Goal: Task Accomplishment & Management: Manage account settings

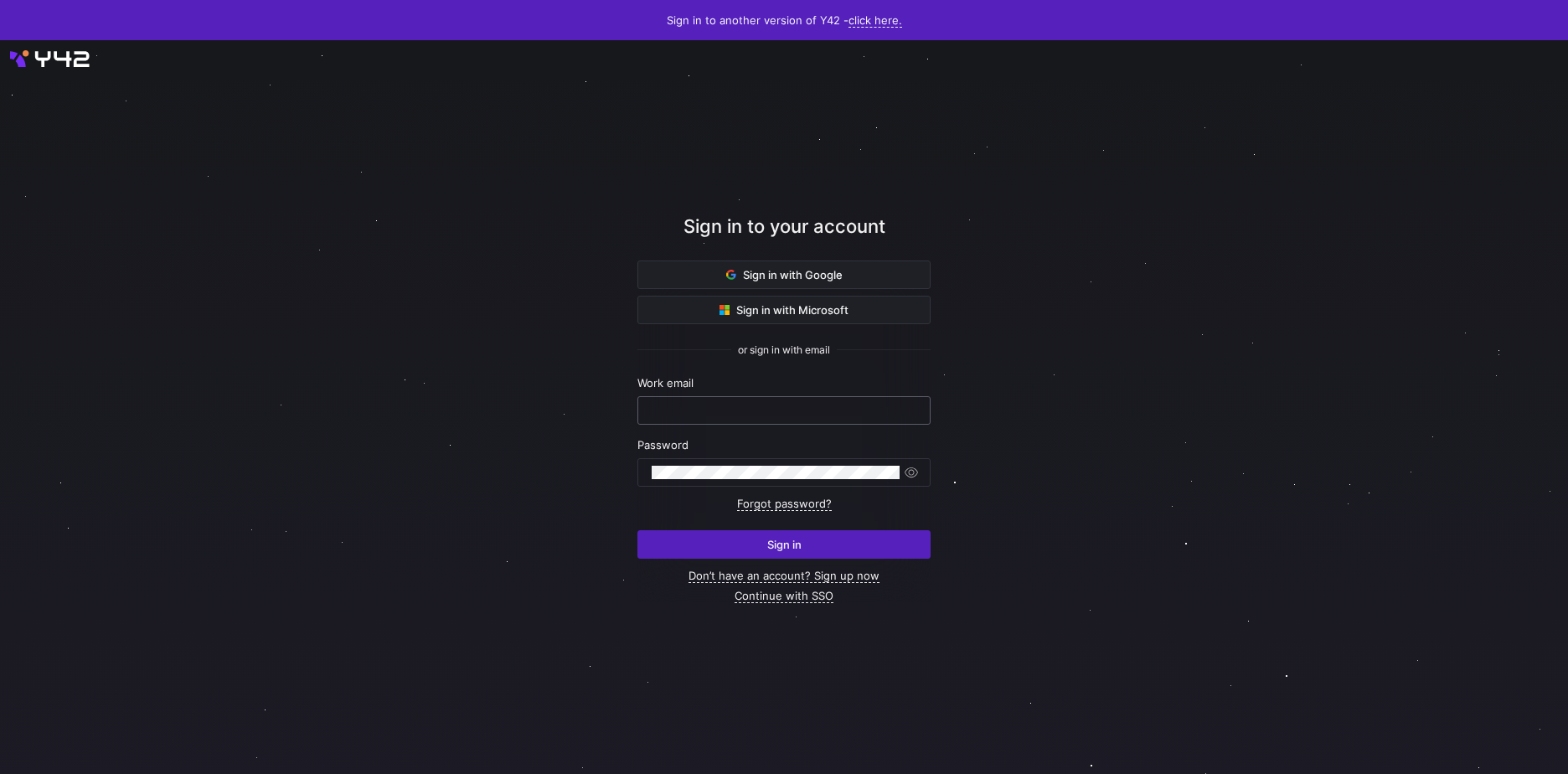
click at [797, 415] on input "text" at bounding box center [784, 411] width 265 height 14
click at [652, 404] on div at bounding box center [652, 404] width 0 height 0
click at [402, 433] on div at bounding box center [784, 407] width 1568 height 734
click at [707, 407] on input "text" at bounding box center [784, 411] width 265 height 14
click at [652, 404] on div at bounding box center [652, 404] width 0 height 0
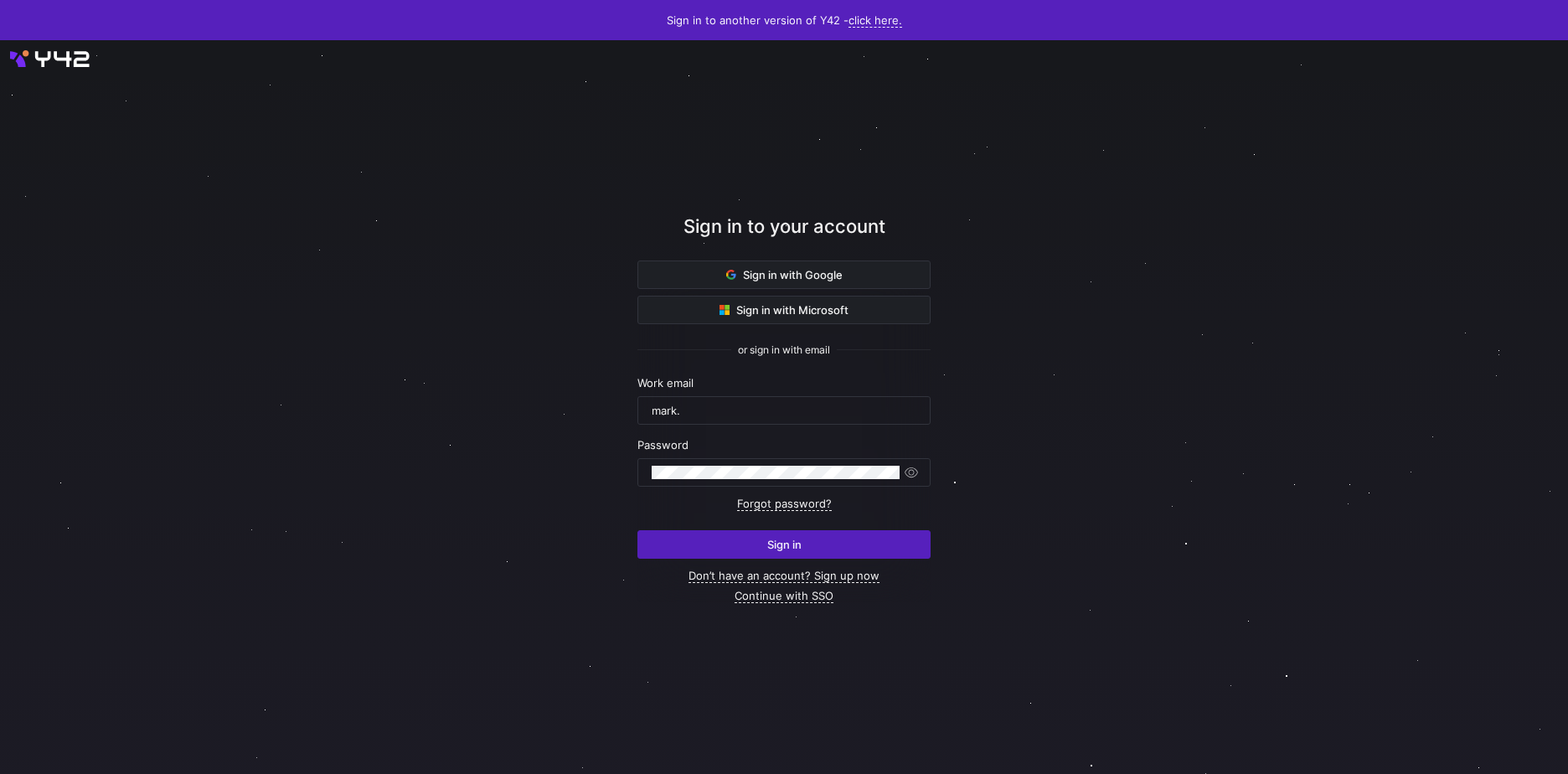
click at [1213, 411] on div at bounding box center [784, 407] width 1568 height 734
click at [693, 408] on input "mark." at bounding box center [784, 411] width 265 height 14
type input "mark.meriales@cambridge.org"
click at [839, 546] on span "submit" at bounding box center [784, 544] width 292 height 27
click at [690, 409] on input "text" at bounding box center [784, 411] width 265 height 14
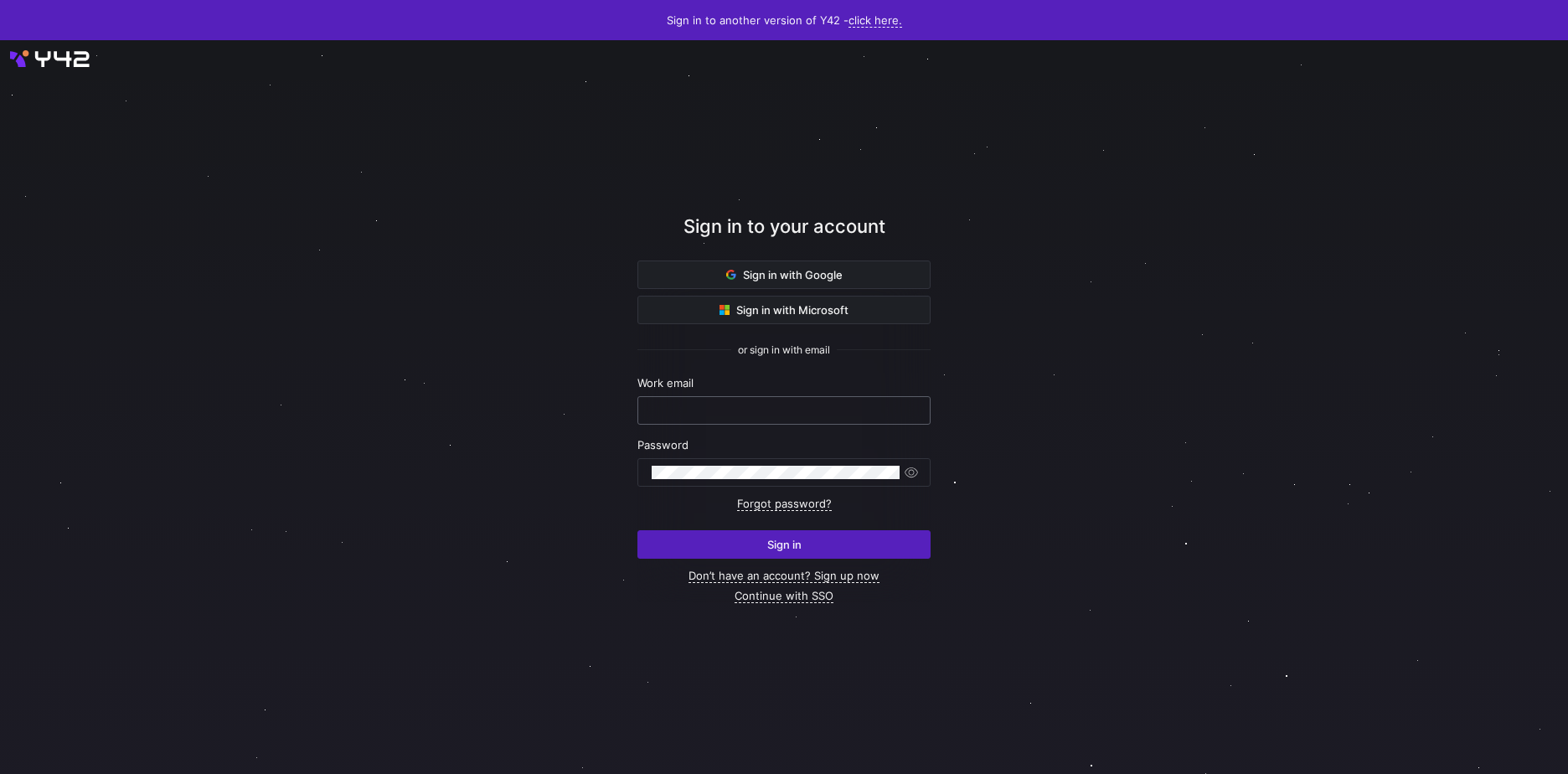
paste input "mark.meriales@cambridge.org"
type input "mark.meriales@cambridge.org"
click at [743, 458] on div at bounding box center [784, 472] width 294 height 29
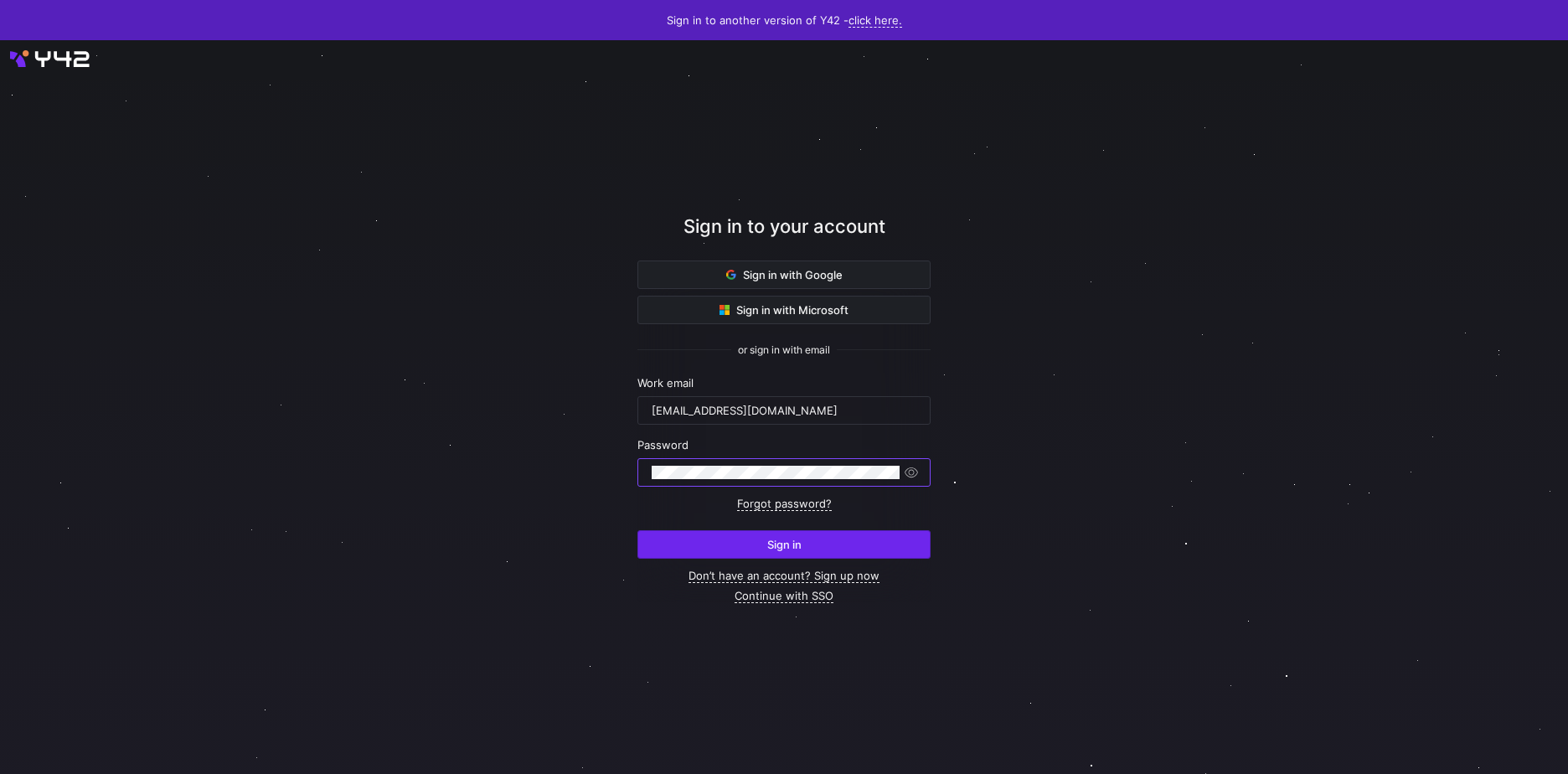
click at [843, 552] on span "submit" at bounding box center [784, 544] width 292 height 27
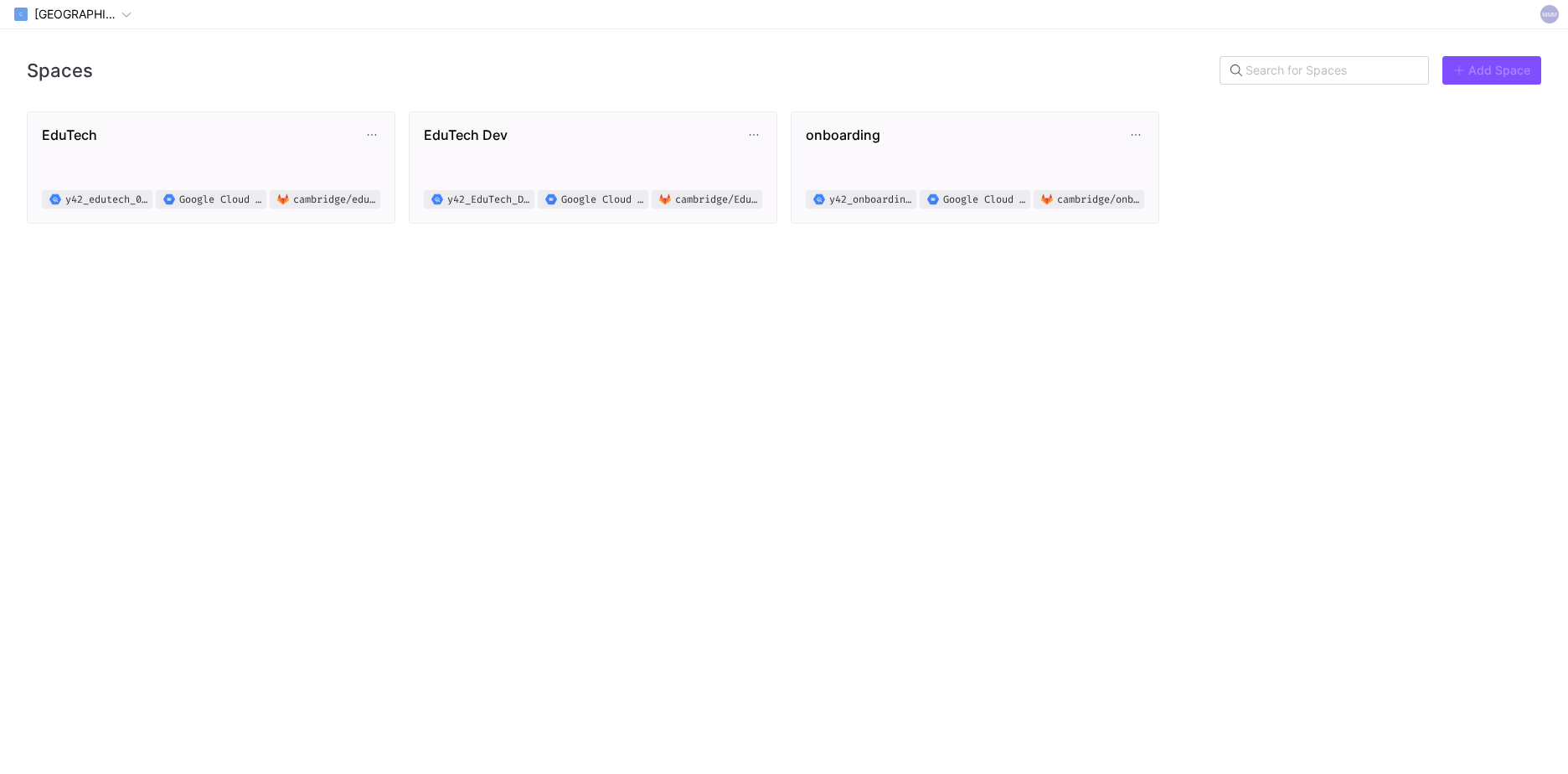
click at [1149, 339] on div "Spaces Add Space EduTech y42_edutech_02f619b8d4e94d2ab8830fef0a38a076 Google Cl…" at bounding box center [784, 402] width 1568 height 744
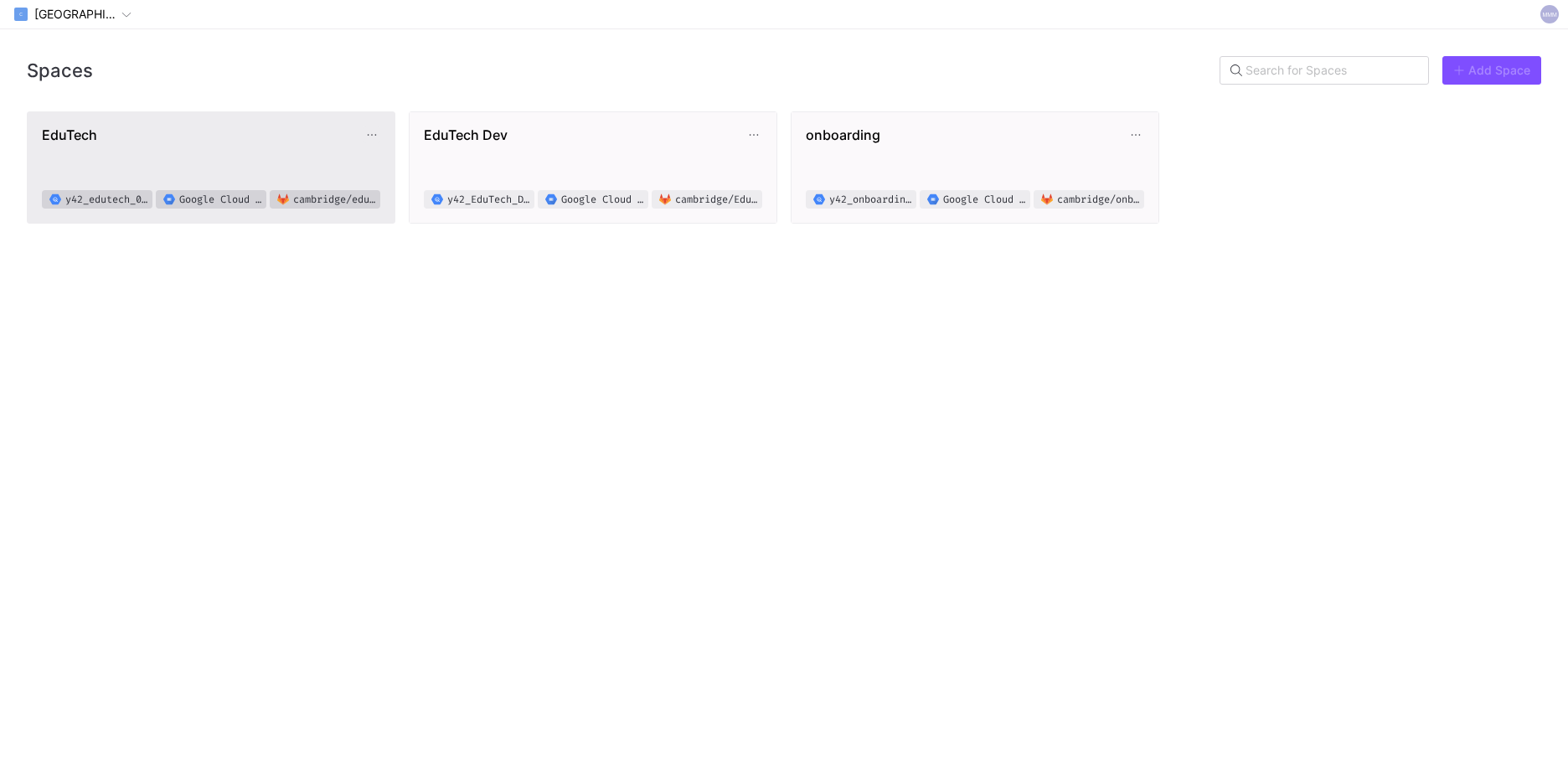
click at [271, 116] on button "EduTech y42_edutech_02f619b8d4e94d2ab8830fef0a38a076 Google Cloud Storage cambr…" at bounding box center [211, 167] width 366 height 110
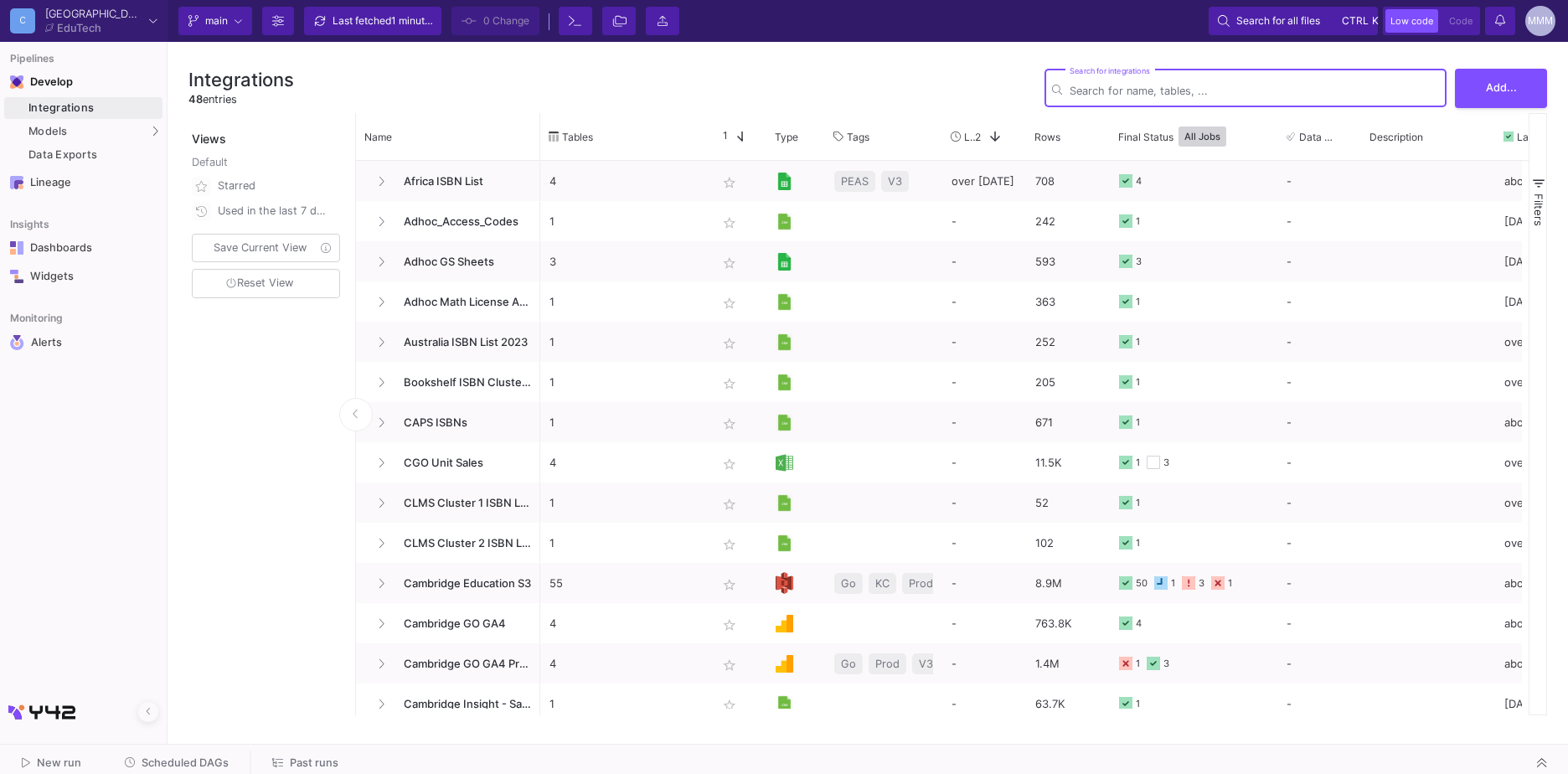
click at [1535, 20] on div "MMM" at bounding box center [1539, 21] width 31 height 31
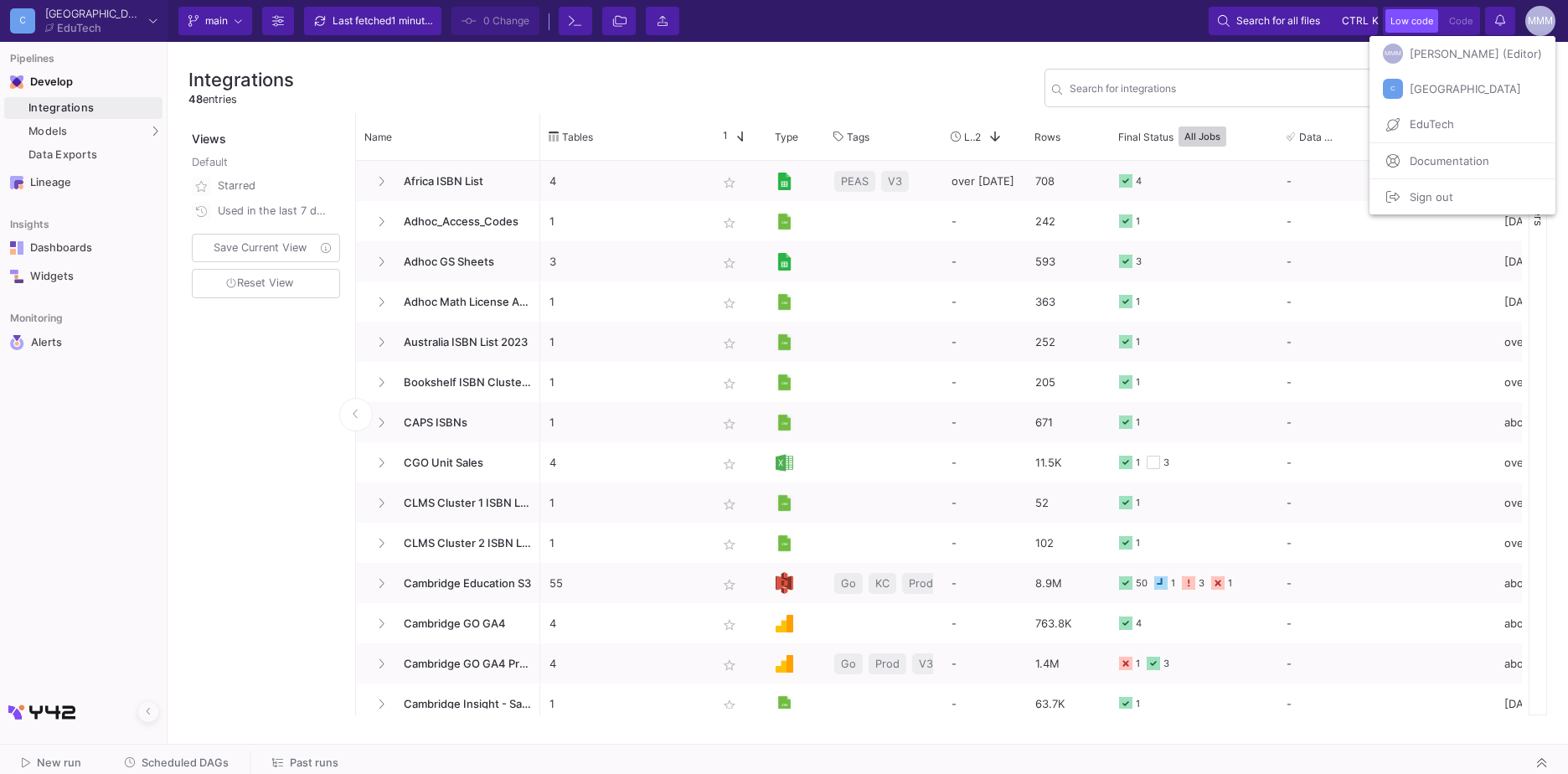
click at [1425, 53] on span "Mark Margelo Meriales (Editor)" at bounding box center [1471, 54] width 139 height 26
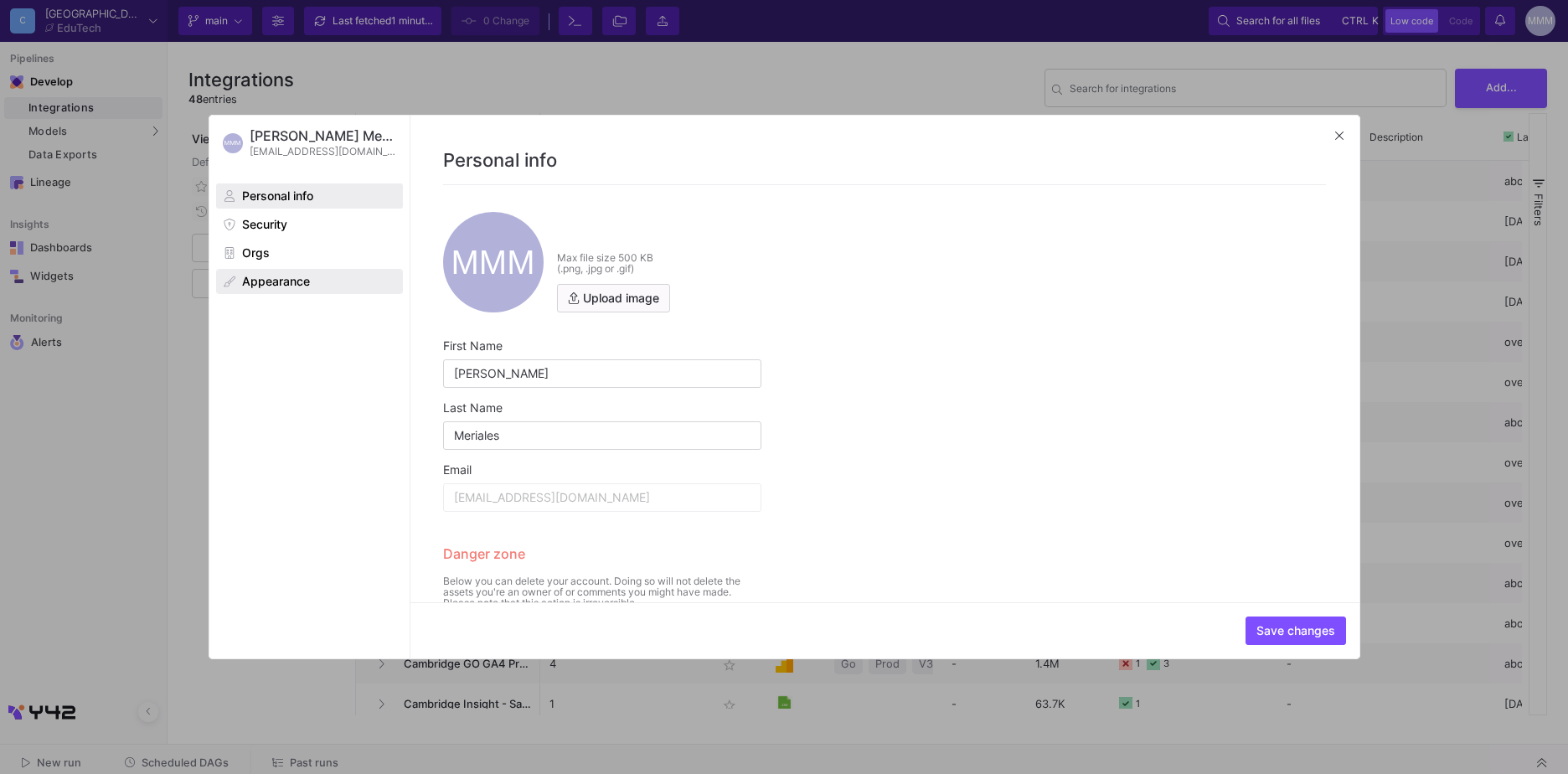
click at [302, 275] on span "Appearance" at bounding box center [276, 282] width 68 height 14
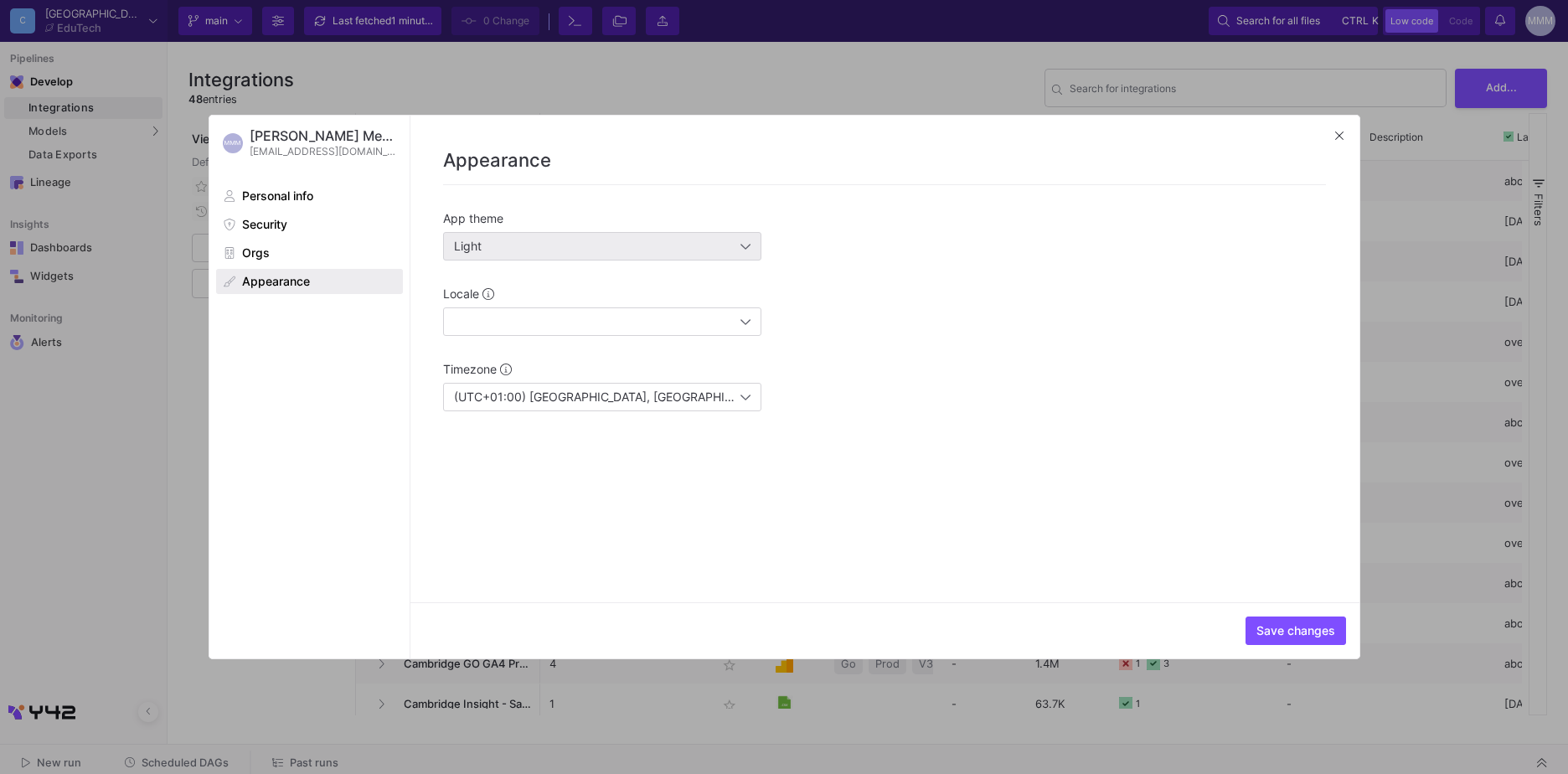
click at [543, 236] on div "Light" at bounding box center [602, 245] width 296 height 27
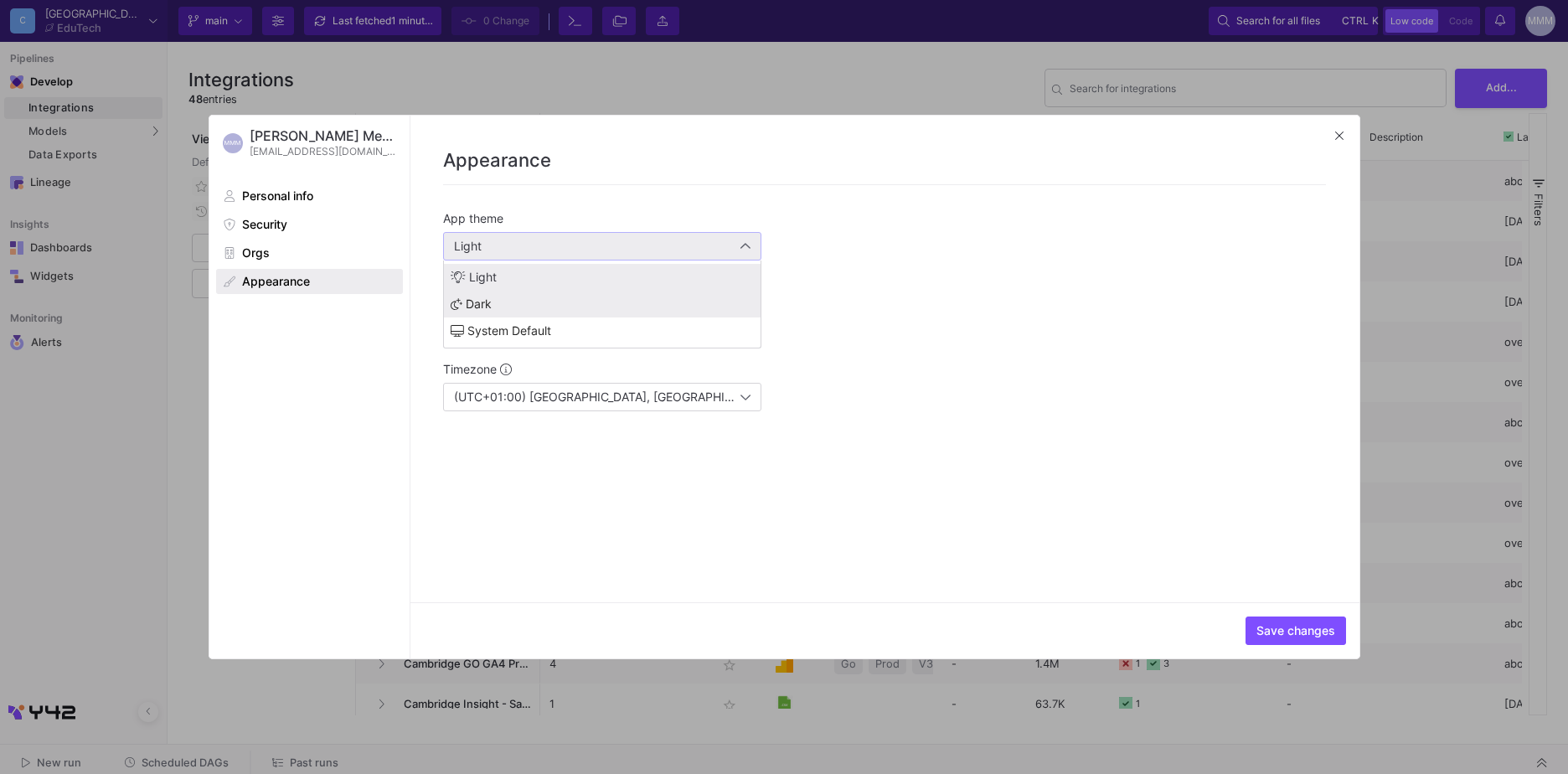
click at [521, 307] on span "Dark" at bounding box center [602, 304] width 303 height 14
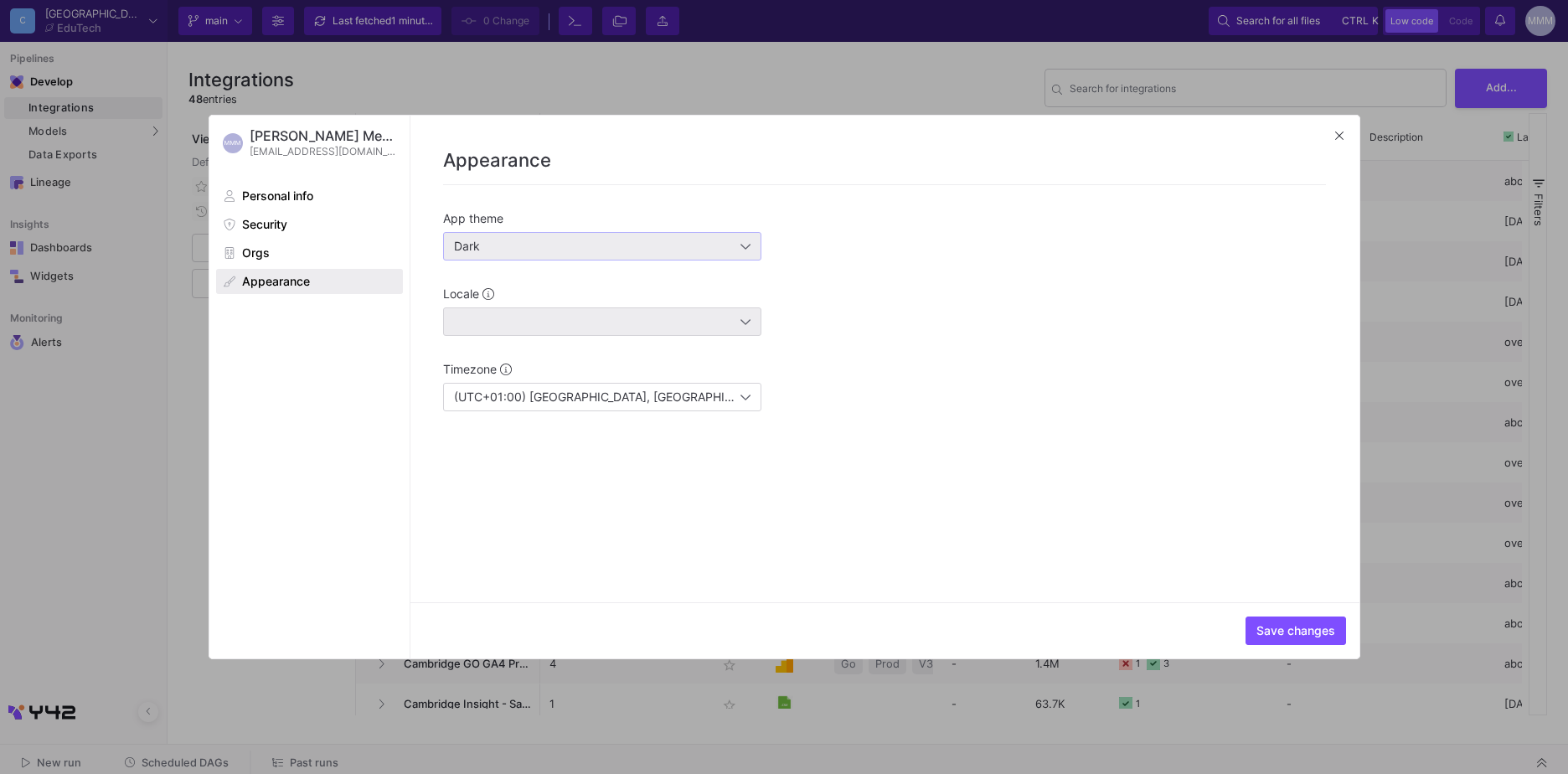
click at [523, 329] on div at bounding box center [602, 321] width 296 height 27
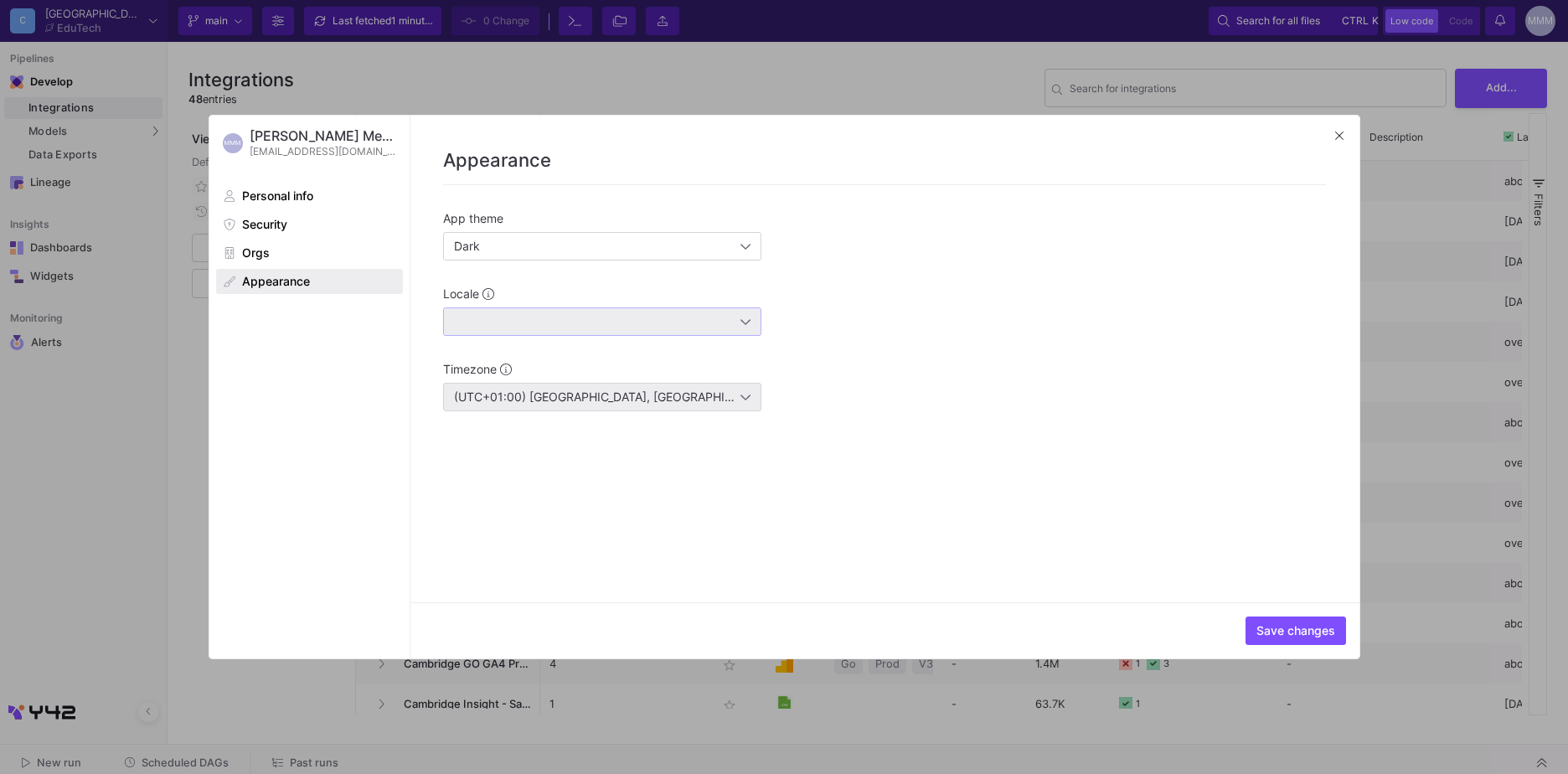
click at [536, 398] on span "(UTC+01:00) Amsterdam, Berlin, Bern, Rome, Stockholm, Vienna" at bounding box center [860, 396] width 813 height 14
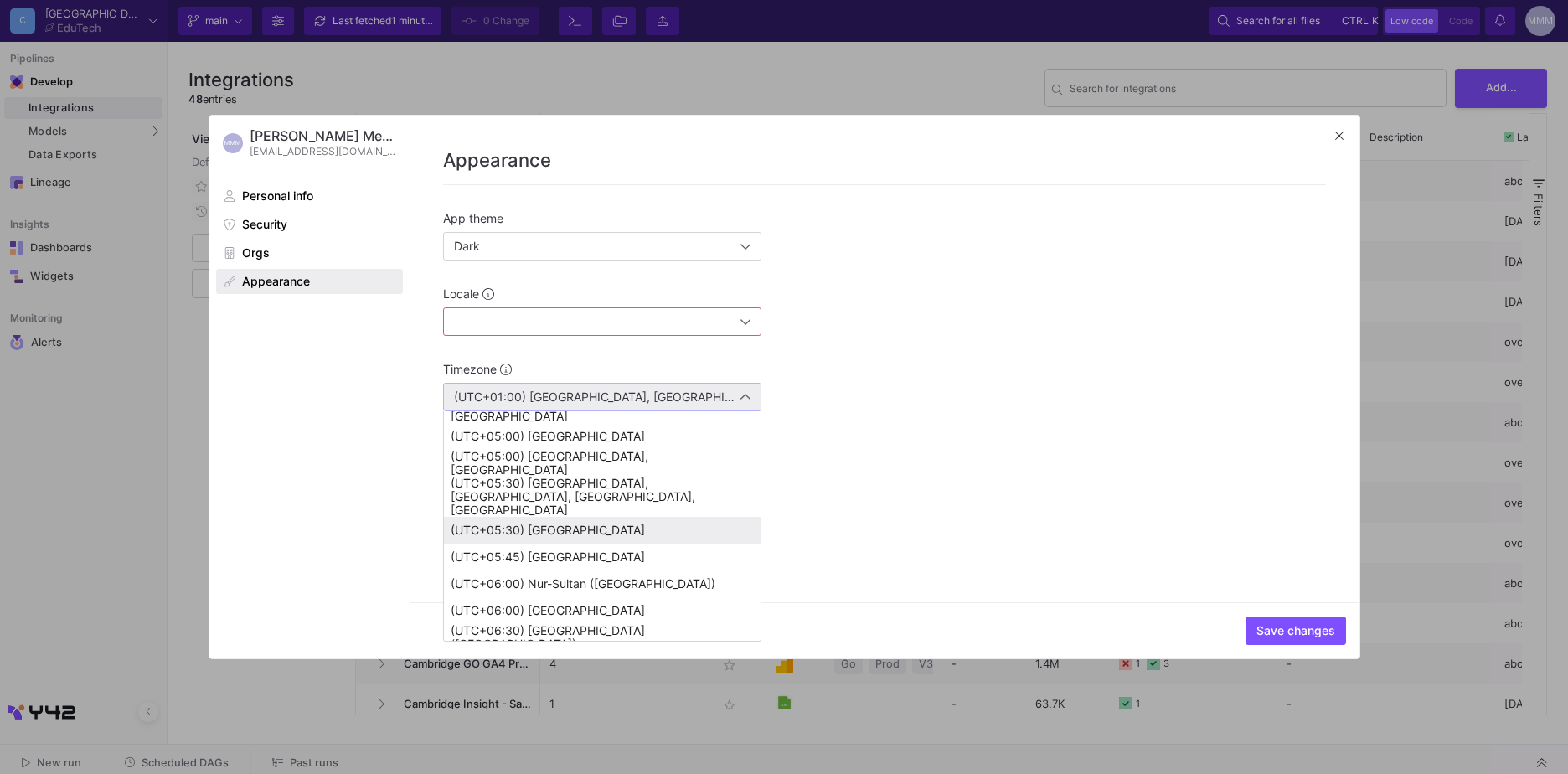
scroll to position [2071, 0]
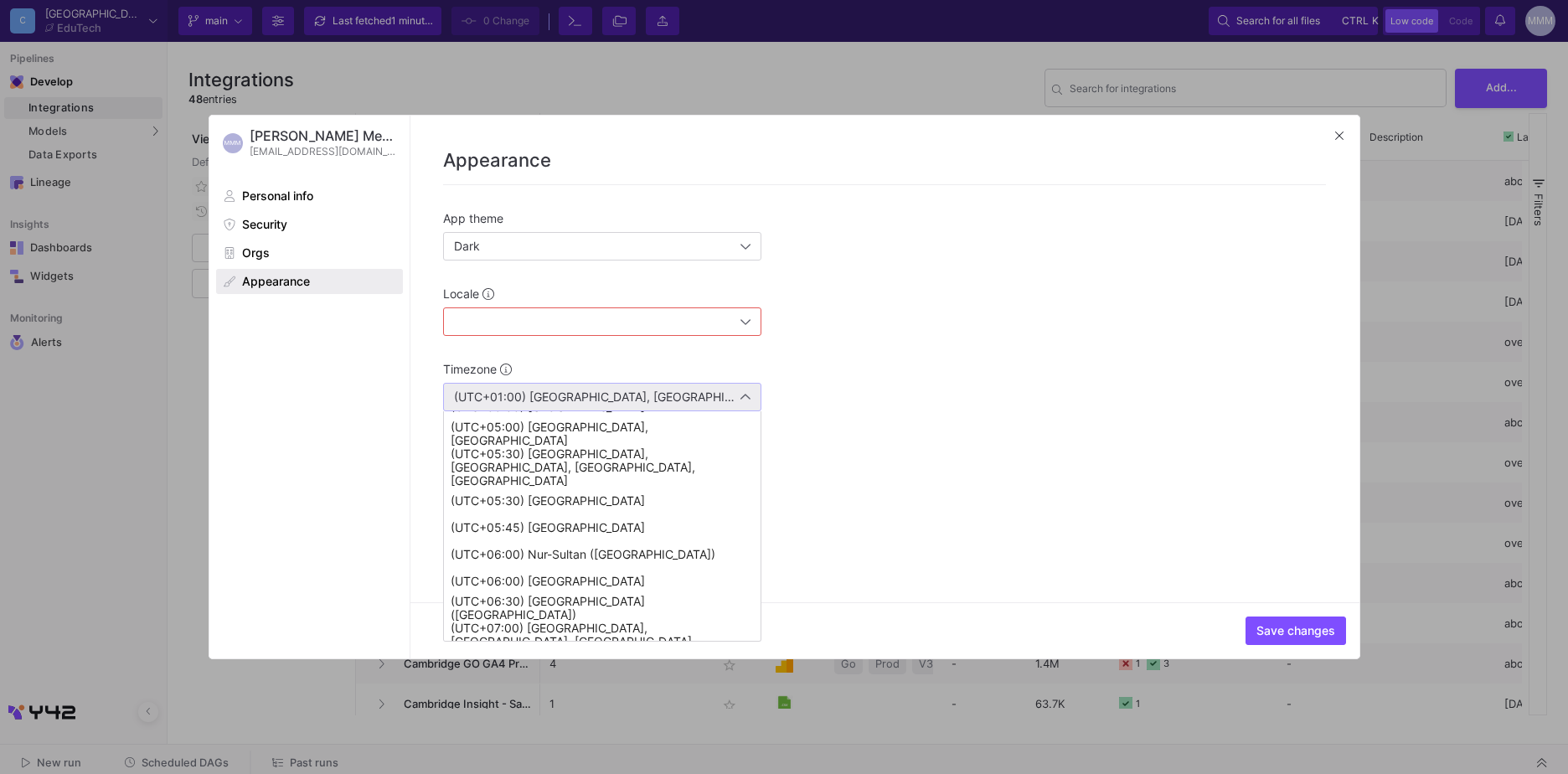
click at [617, 742] on mat-option "(UTC+08:00) Kuala Lumpur, Singapore" at bounding box center [602, 754] width 316 height 27
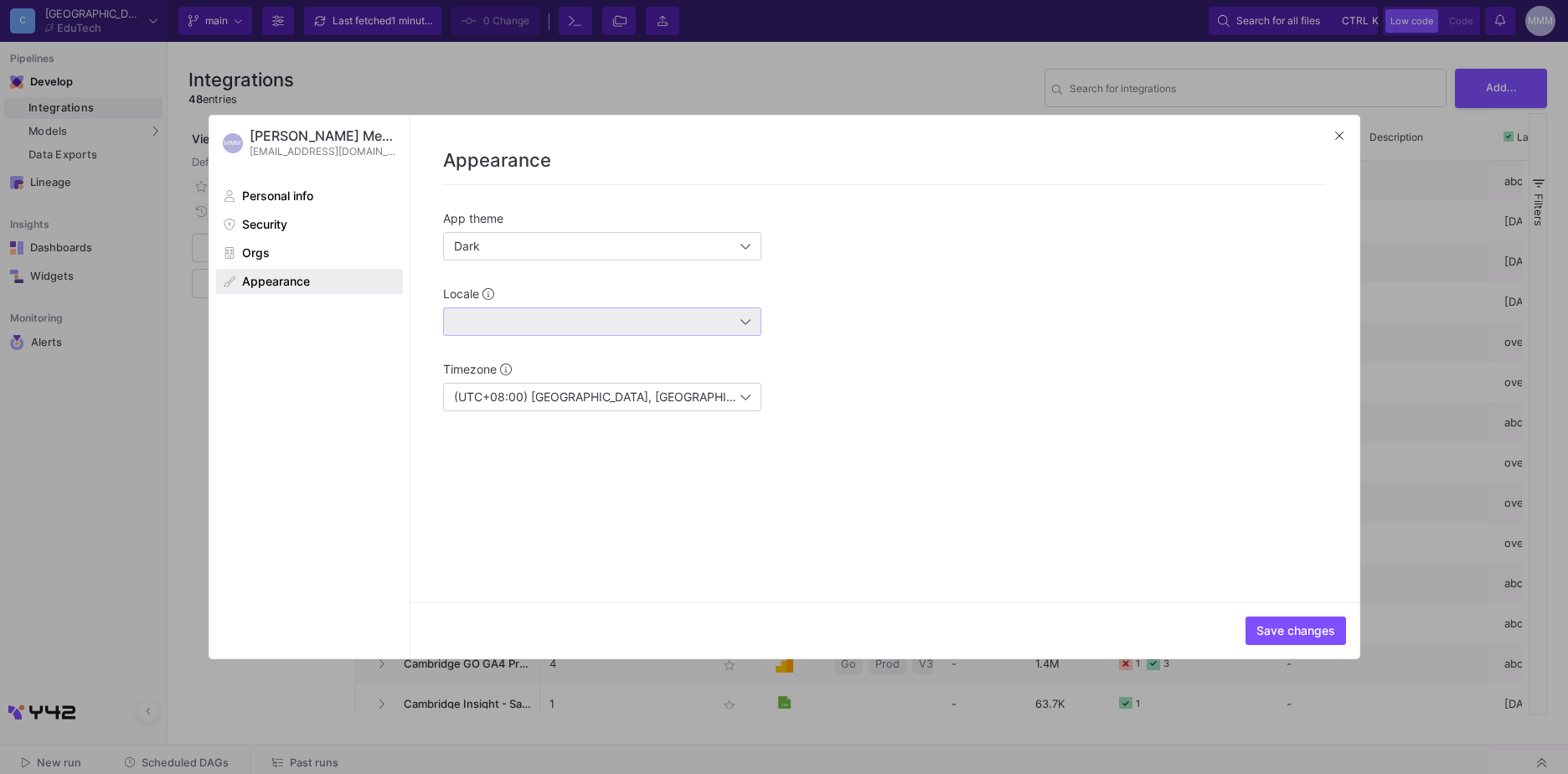
click at [704, 323] on div at bounding box center [597, 322] width 287 height 14
click at [745, 320] on div at bounding box center [746, 322] width 10 height 14
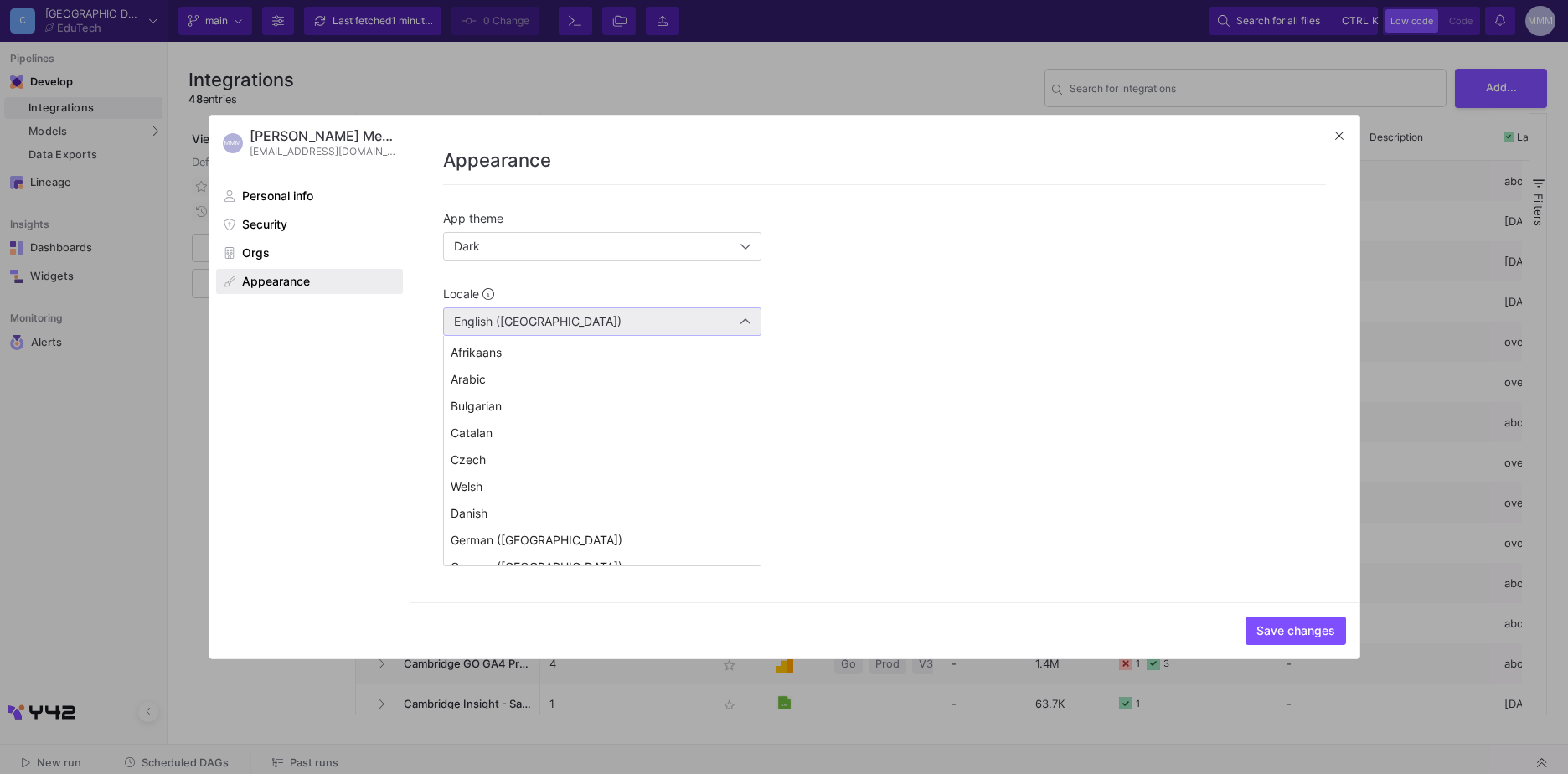
scroll to position [95, 0]
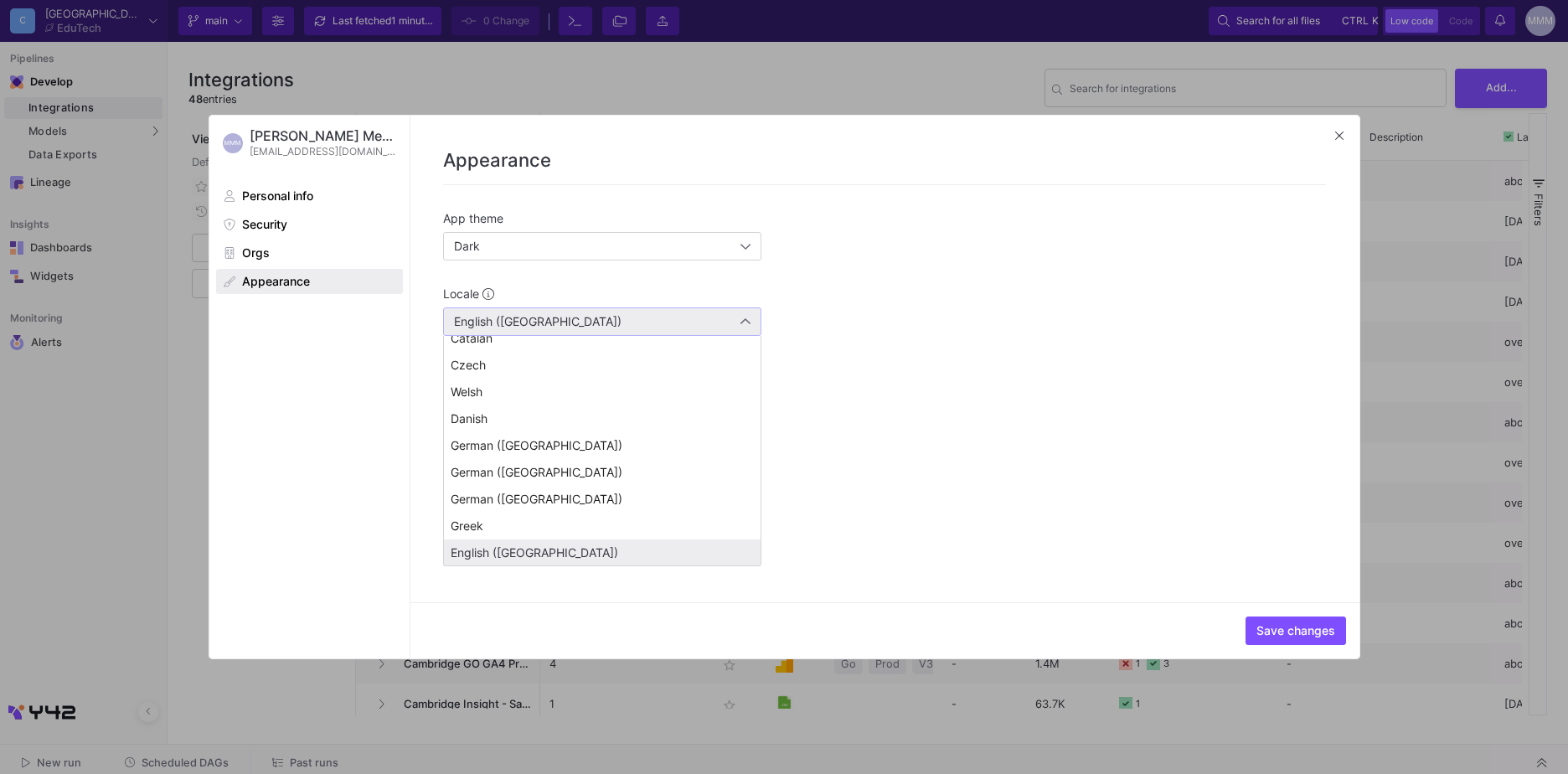
click at [739, 320] on div at bounding box center [784, 387] width 1568 height 774
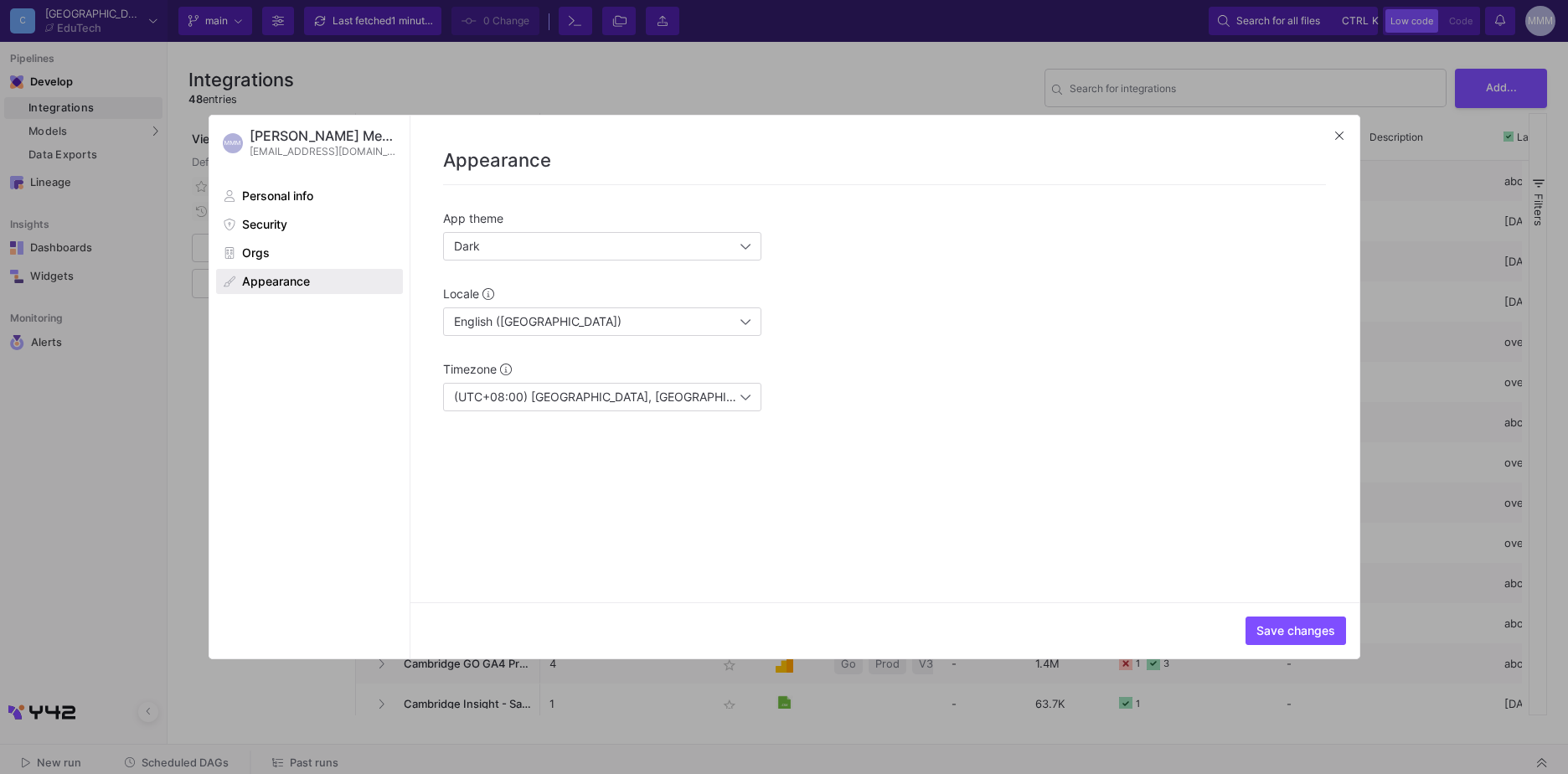
click at [1109, 434] on form "App theme Dark Locale English (UK) Timezone (UTC+08:00) Kuala Lumpur, Singapore" at bounding box center [884, 390] width 882 height 356
click at [1293, 635] on span "Save changes" at bounding box center [1295, 630] width 79 height 14
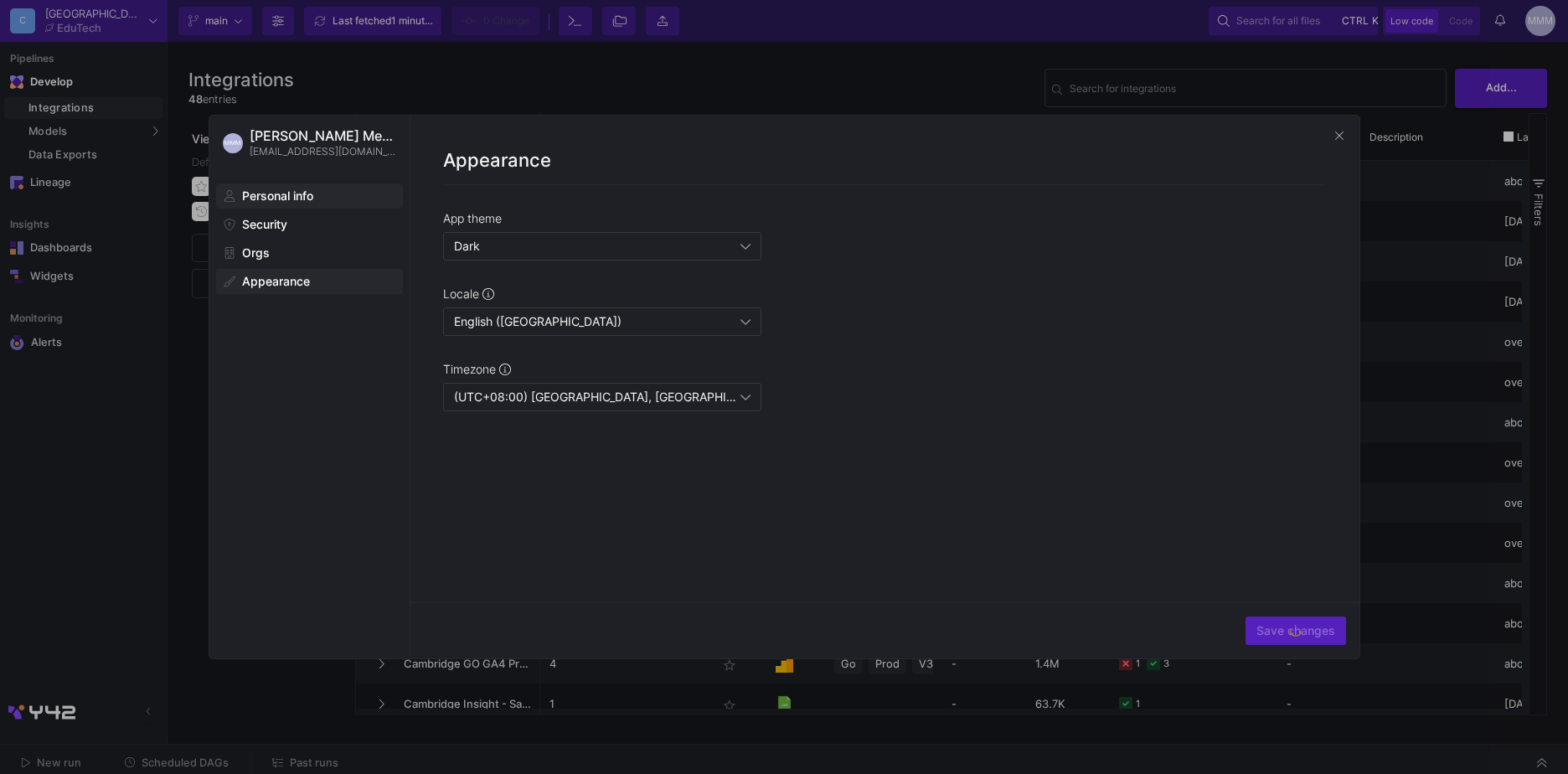
click at [290, 199] on span "Personal info" at bounding box center [278, 196] width 71 height 14
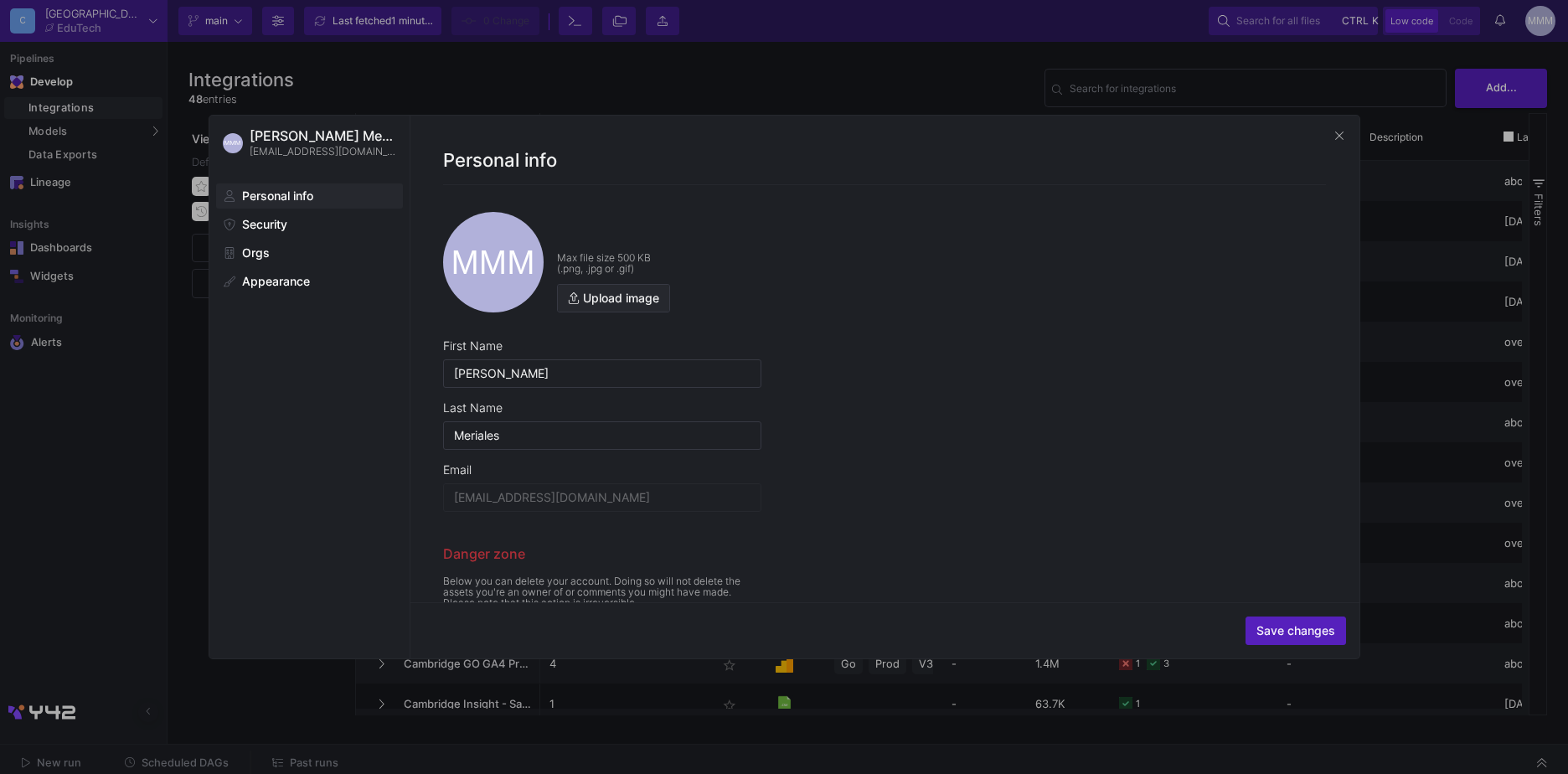
click at [619, 299] on span "Upload image" at bounding box center [621, 298] width 76 height 14
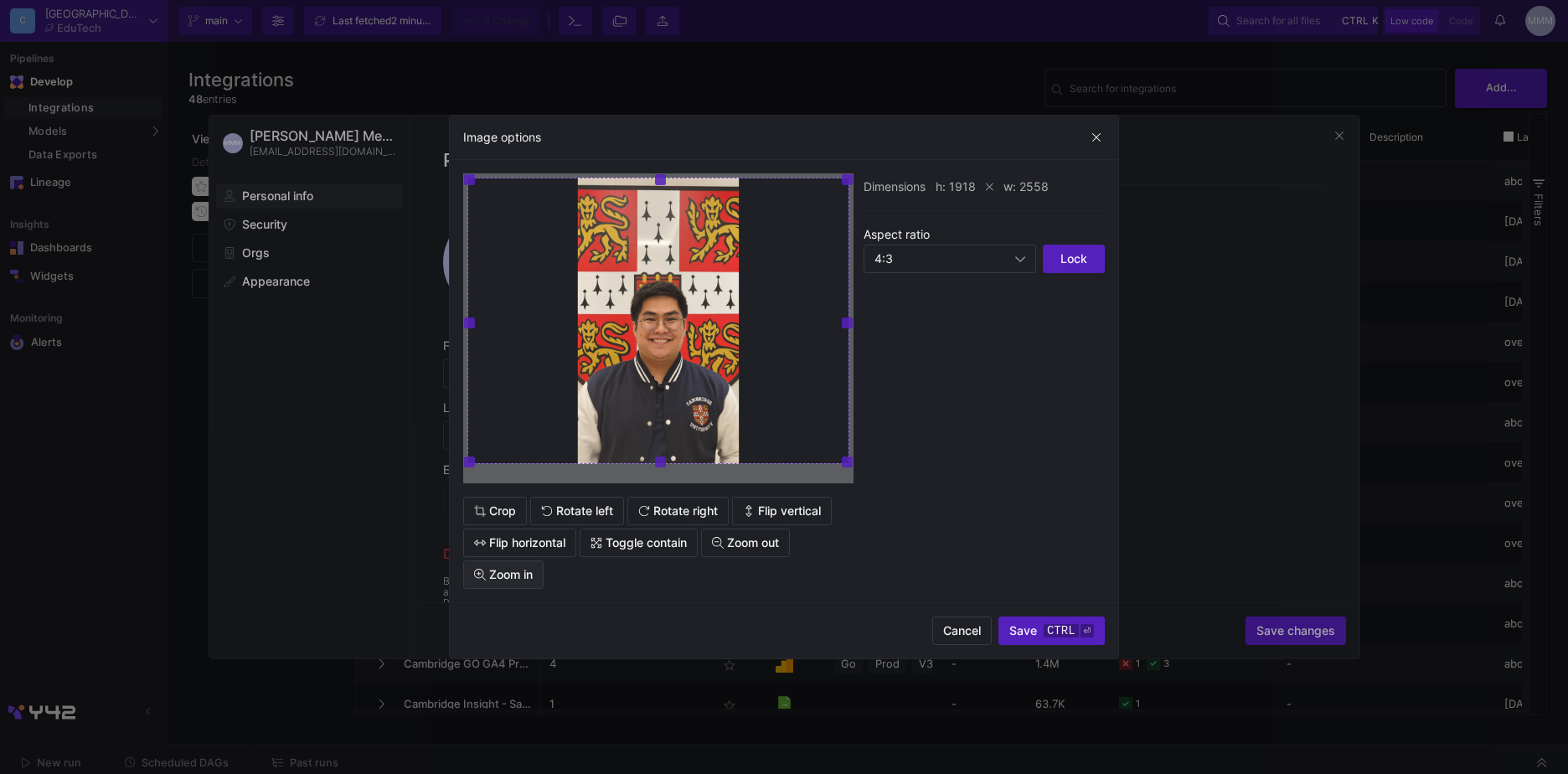
click at [502, 576] on span "Zoom in" at bounding box center [511, 574] width 43 height 14
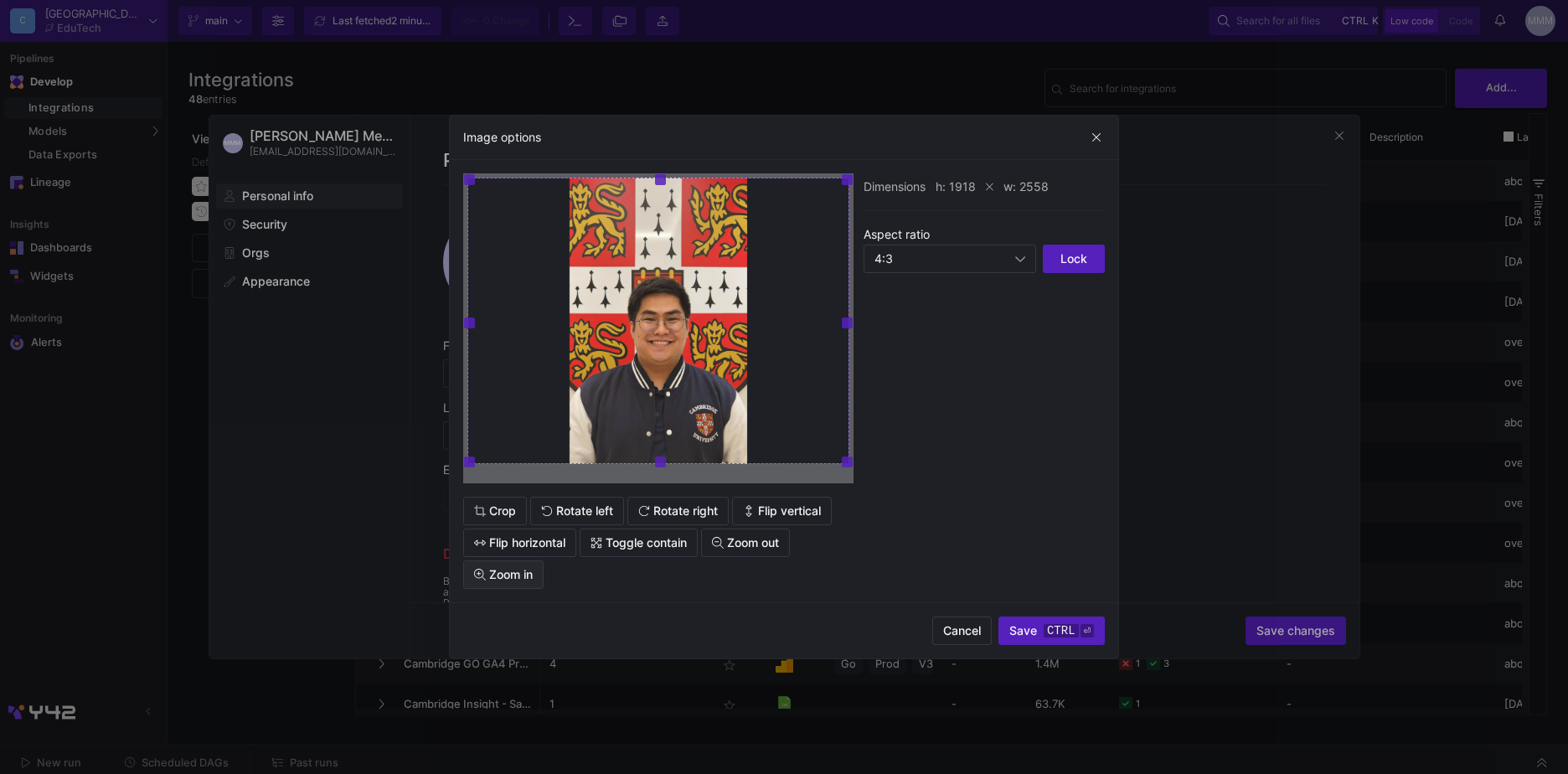
click at [502, 576] on span "Zoom in" at bounding box center [511, 574] width 43 height 14
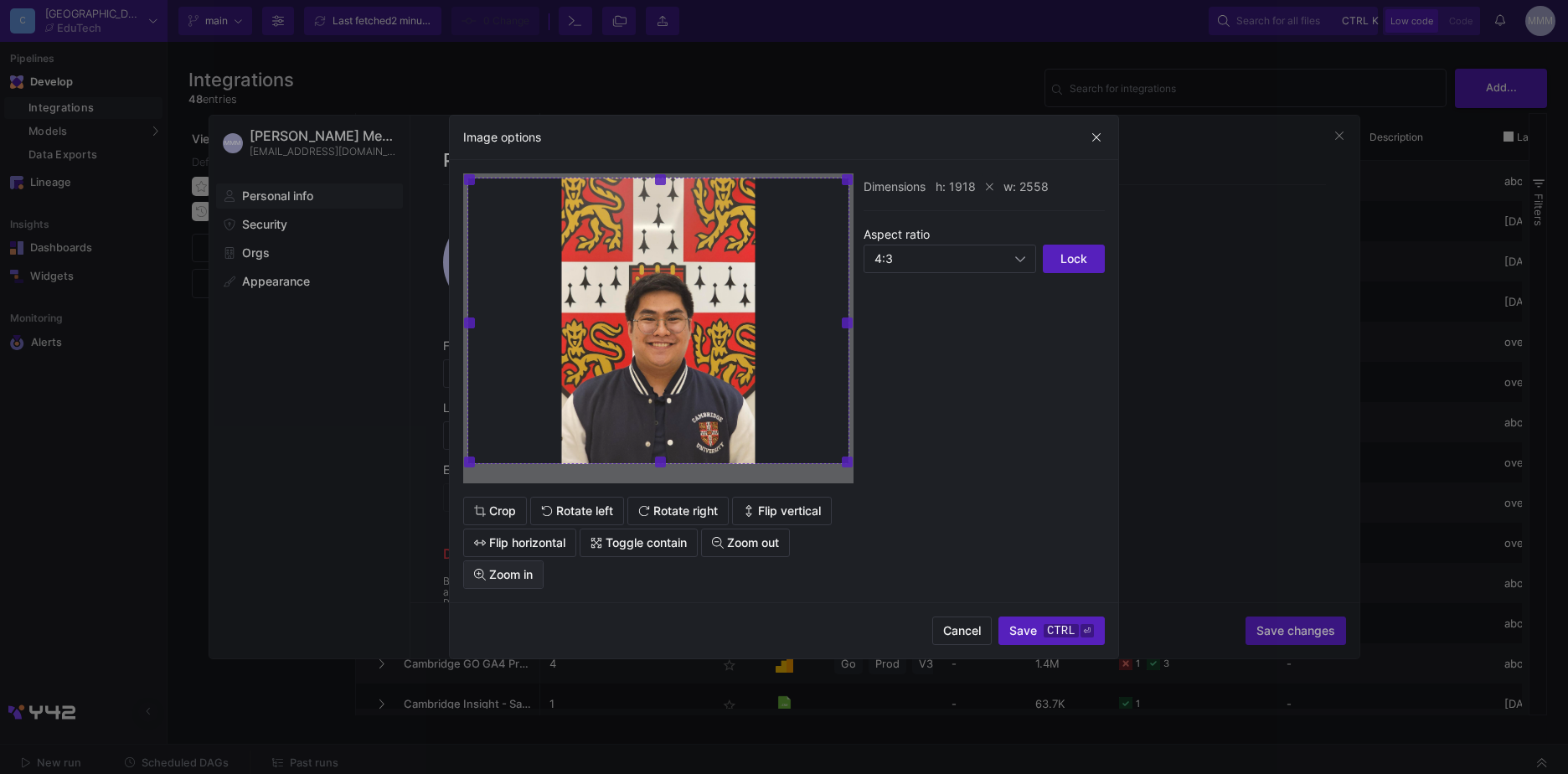
click at [502, 576] on span "Zoom in" at bounding box center [511, 574] width 43 height 14
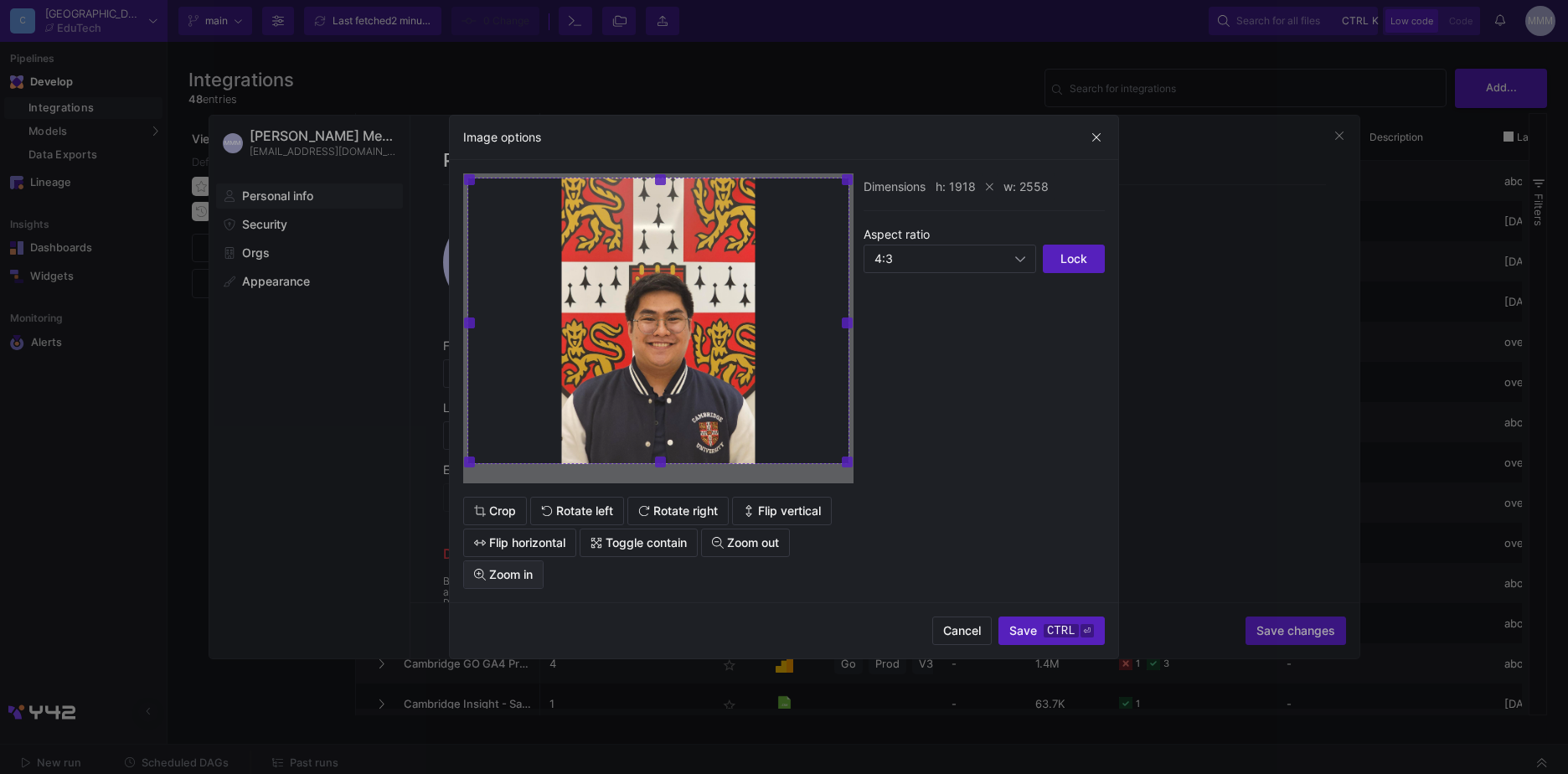
click at [502, 576] on span "Zoom in" at bounding box center [511, 574] width 43 height 14
click at [502, 574] on span "Zoom in" at bounding box center [511, 574] width 43 height 14
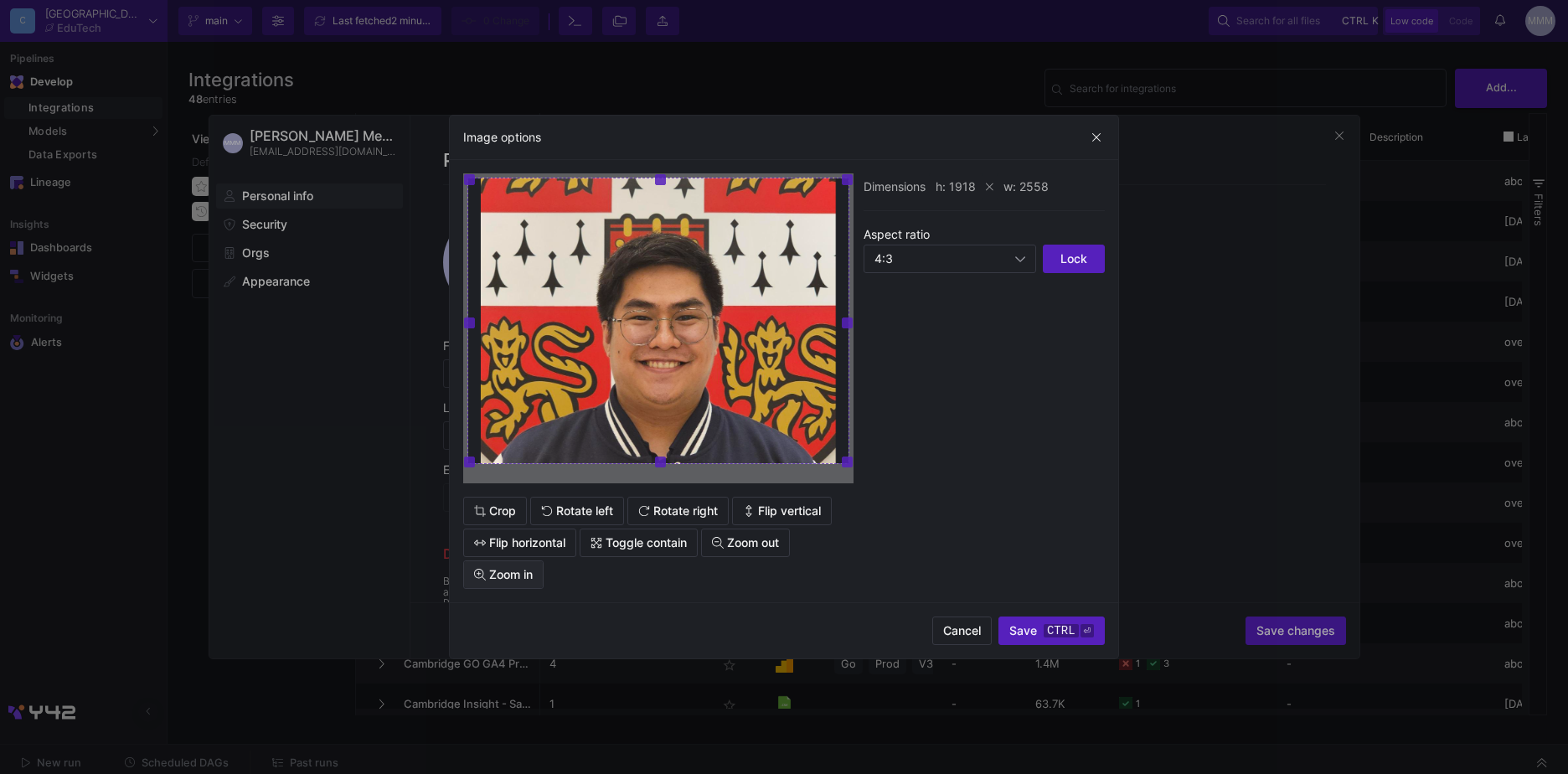
click at [502, 574] on span "Zoom in" at bounding box center [511, 574] width 43 height 14
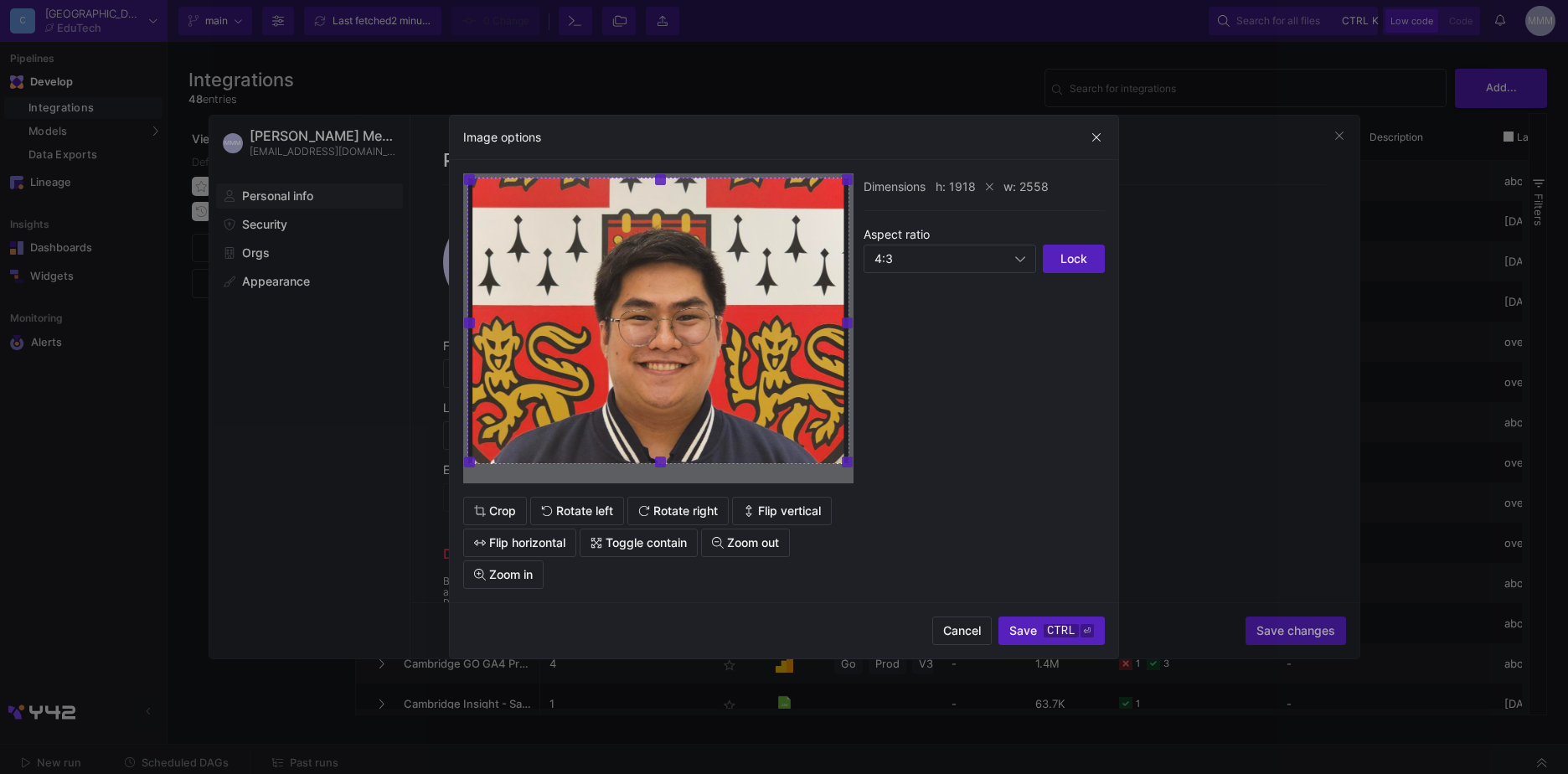
drag, startPoint x: 650, startPoint y: 398, endPoint x: 652, endPoint y: 373, distance: 25.1
click at [652, 373] on div at bounding box center [658, 320] width 382 height 287
drag, startPoint x: 696, startPoint y: 369, endPoint x: 698, endPoint y: 342, distance: 27.1
click at [698, 342] on div at bounding box center [658, 320] width 382 height 287
click at [744, 543] on span "Zoom out" at bounding box center [752, 543] width 52 height 14
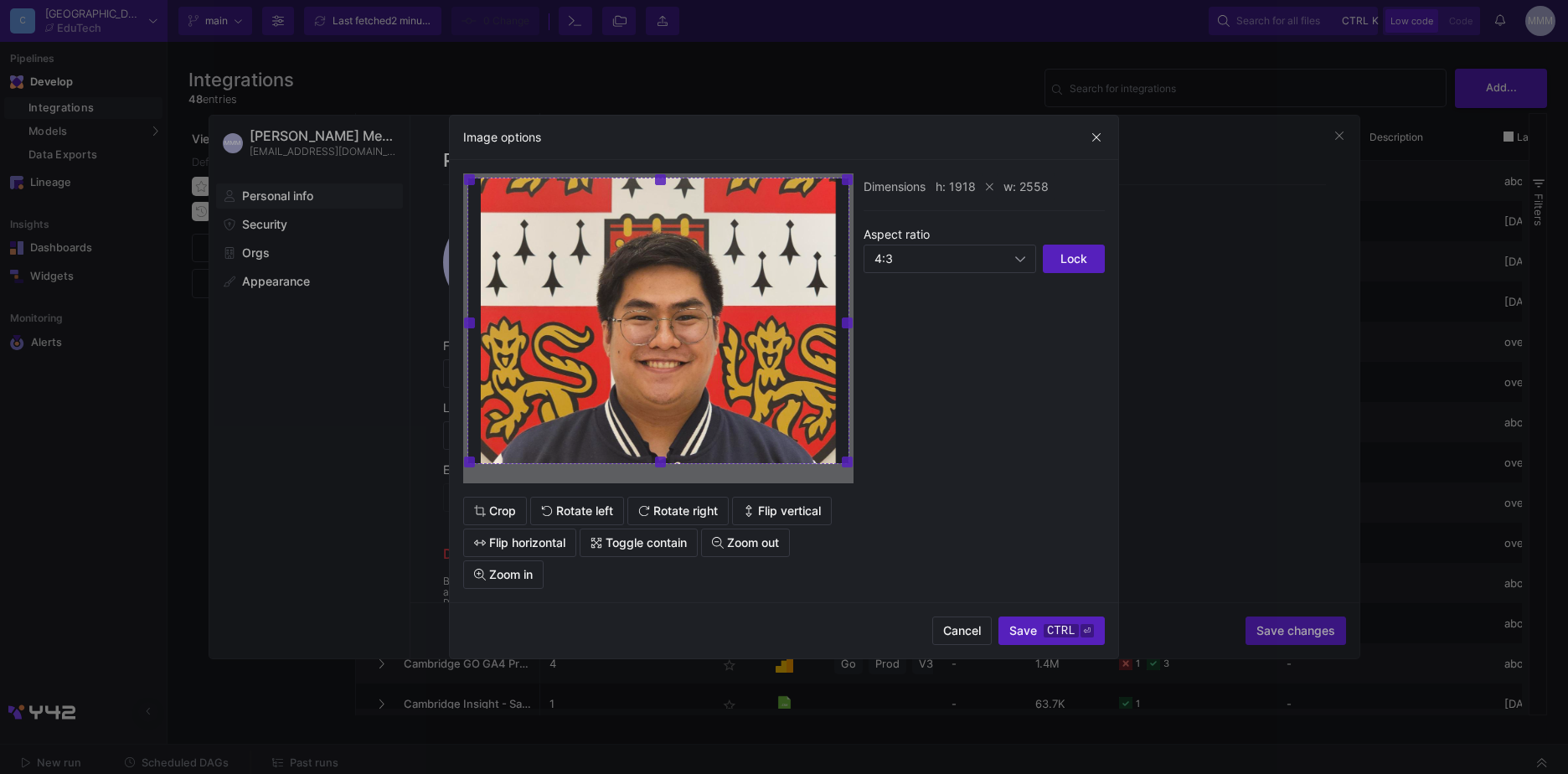
drag, startPoint x: 721, startPoint y: 355, endPoint x: 714, endPoint y: 314, distance: 41.6
click at [714, 314] on div at bounding box center [658, 320] width 382 height 287
drag, startPoint x: 731, startPoint y: 277, endPoint x: 721, endPoint y: 362, distance: 85.6
click at [727, 313] on div at bounding box center [658, 320] width 382 height 287
drag, startPoint x: 721, startPoint y: 362, endPoint x: 825, endPoint y: 376, distance: 104.9
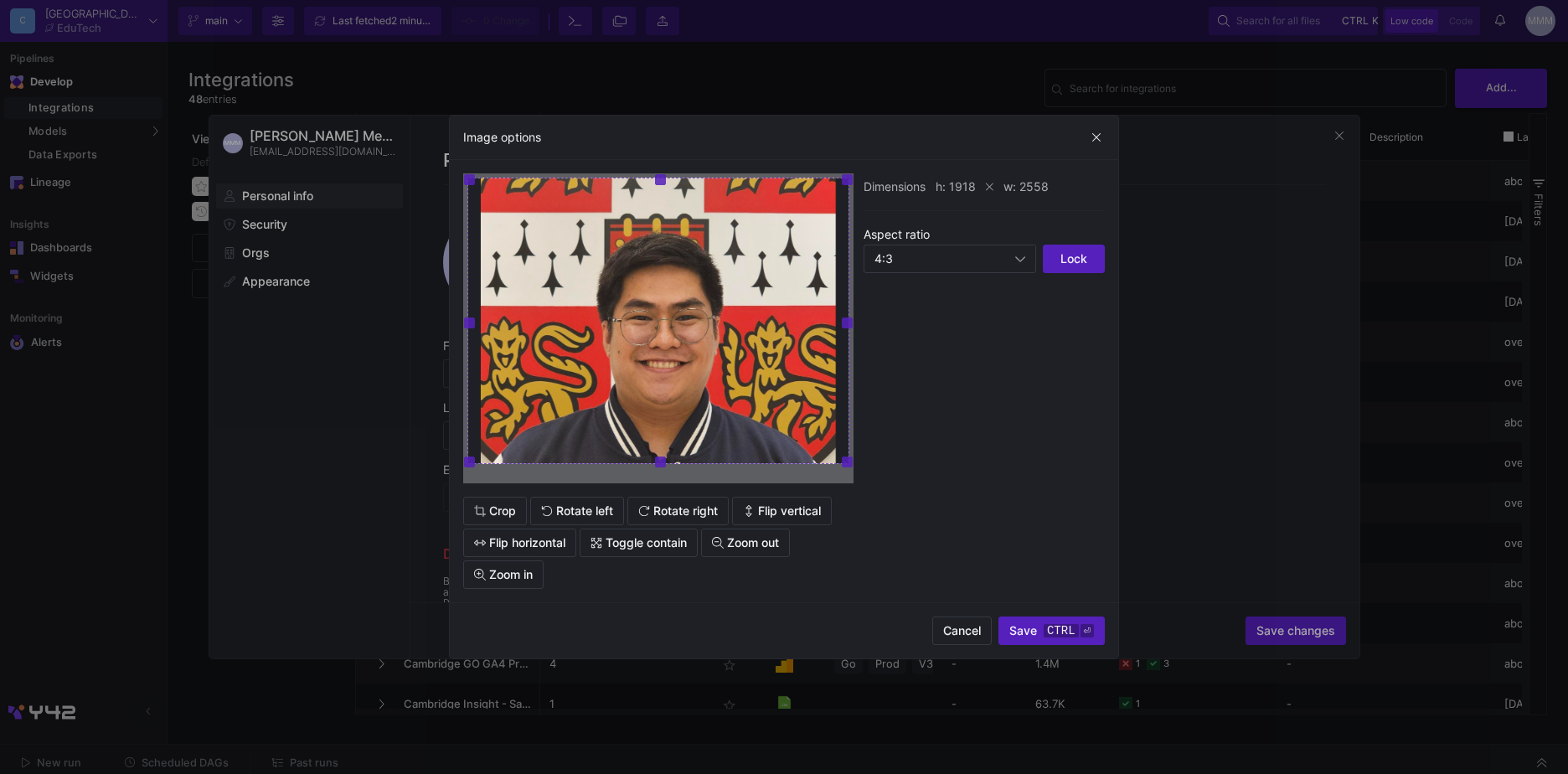
click at [724, 289] on div at bounding box center [658, 320] width 382 height 287
click at [1035, 628] on span "Save ctrl ⏎" at bounding box center [1052, 630] width 85 height 14
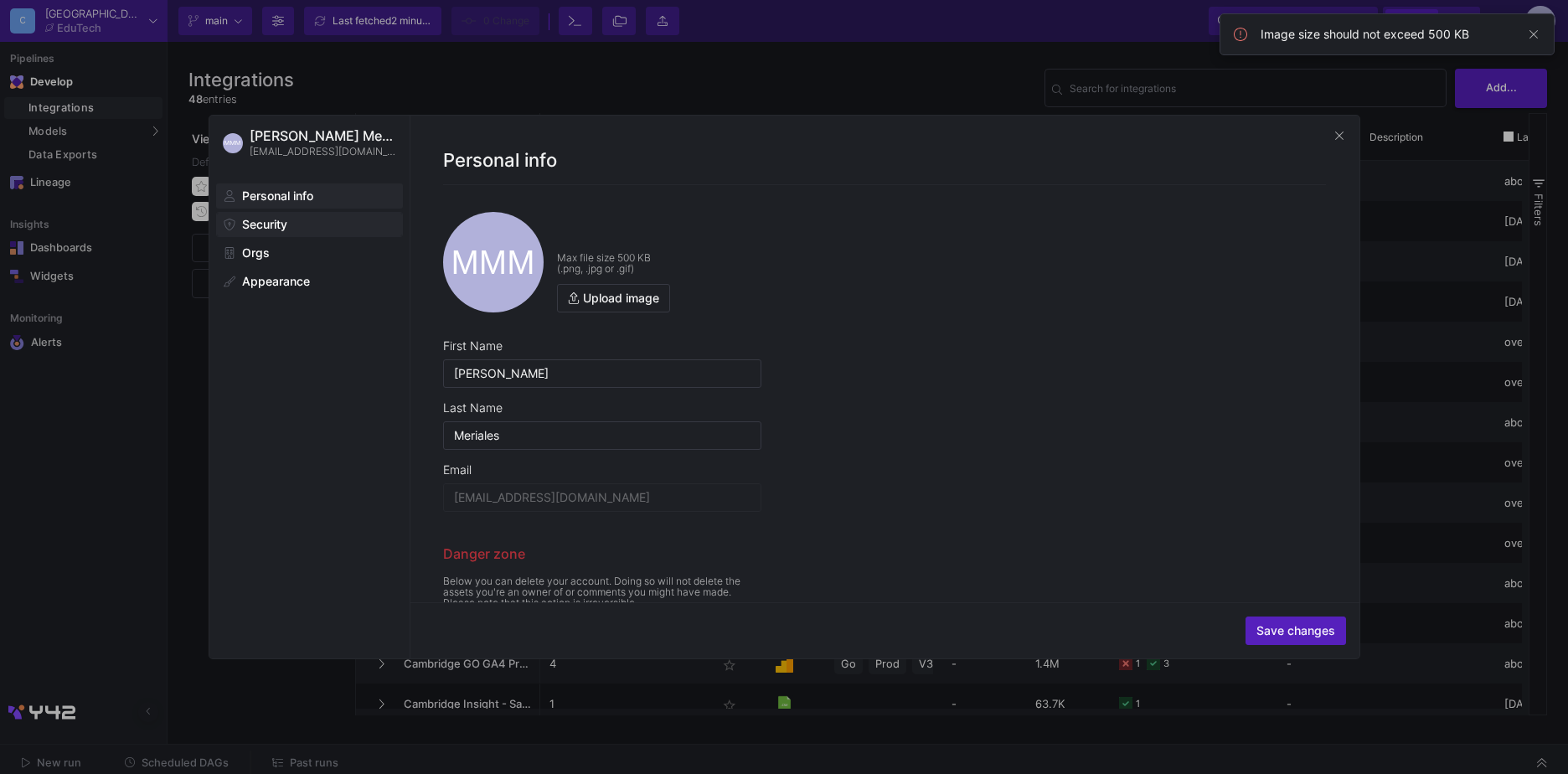
click at [283, 226] on span "Security" at bounding box center [265, 225] width 45 height 14
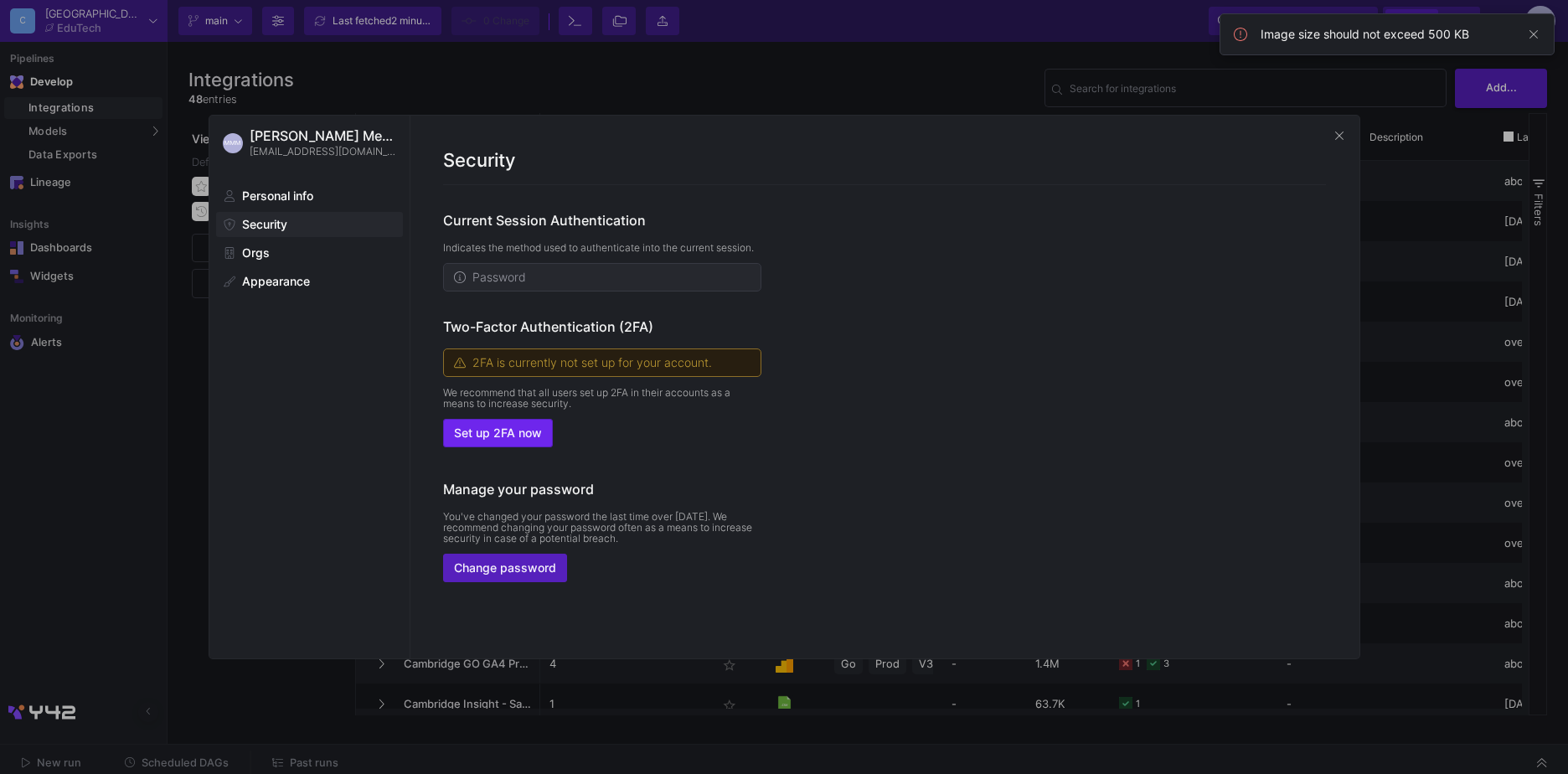
click at [528, 440] on span at bounding box center [498, 432] width 108 height 27
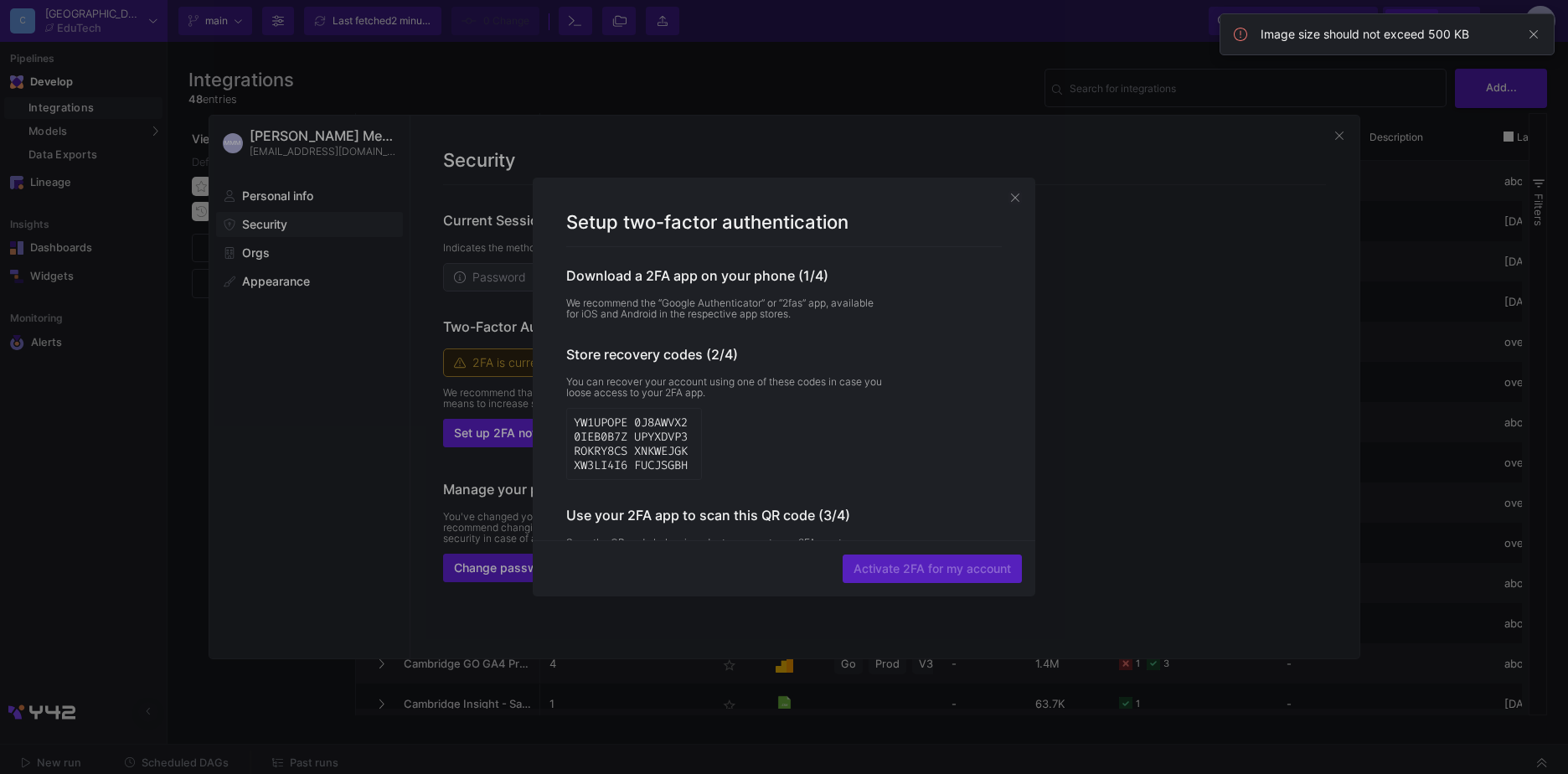
click at [620, 429] on pre "YW1UPOPE 0J8AWVX2 0IEB0B7Z UPYXDVP3 ROKRY8CS XNKWEJGK XW3LI4I6 FUCJSGBH" at bounding box center [633, 444] width 120 height 57
drag, startPoint x: 697, startPoint y: 427, endPoint x: 686, endPoint y: 449, distance: 24.6
click at [694, 427] on pre "YW1UPOPE 0J8AWVX2 0IEB0B7Z UPYXDVP3 ROKRY8CS XNKWEJGK XW3LI4I6 FUCJSGBH" at bounding box center [633, 444] width 120 height 57
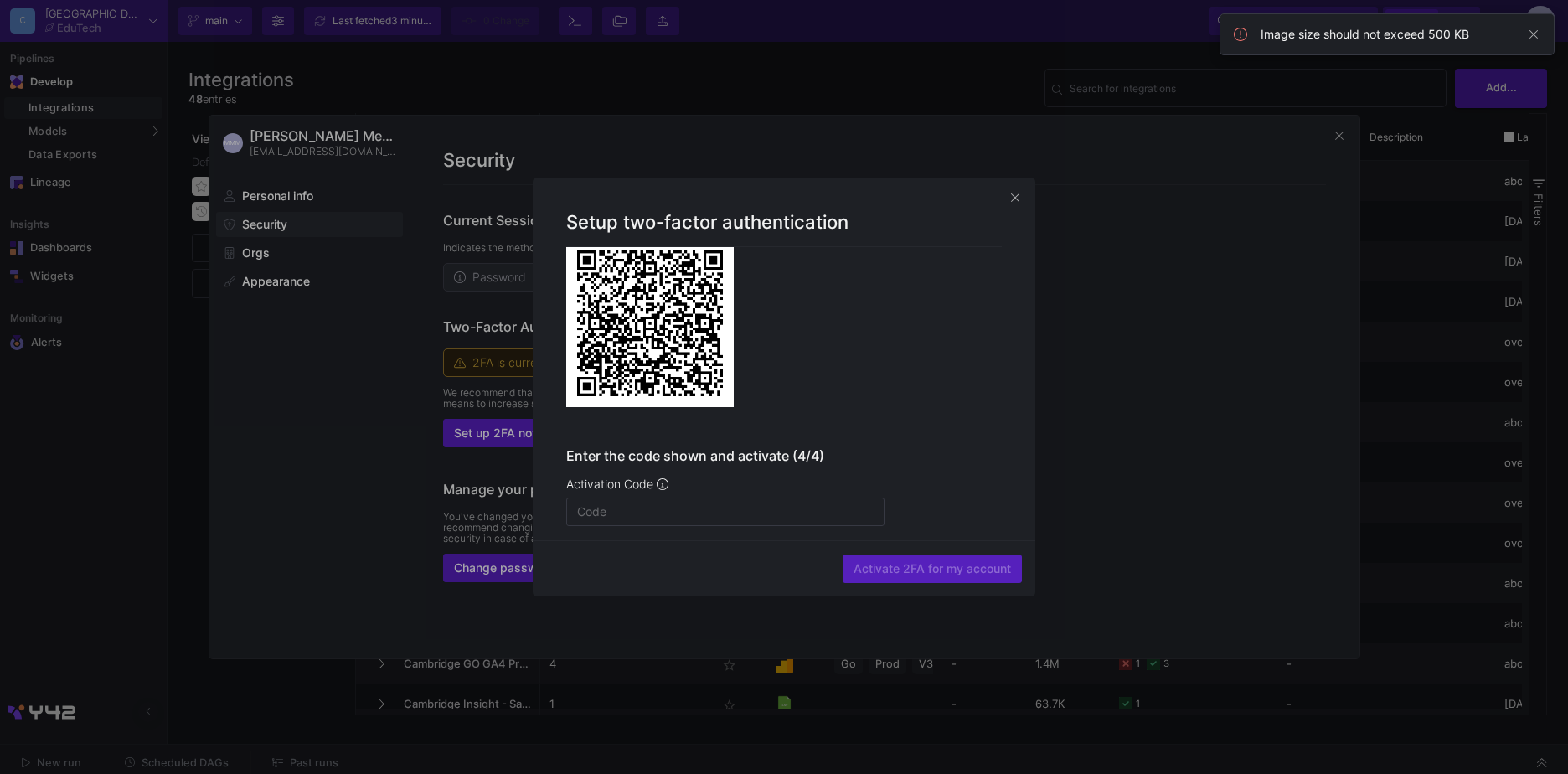
scroll to position [330, 0]
click at [629, 500] on div at bounding box center [725, 510] width 296 height 27
click at [627, 510] on input "text" at bounding box center [725, 511] width 296 height 14
type input "010664"
click at [909, 570] on span "Activate 2FA for my account" at bounding box center [932, 569] width 158 height 14
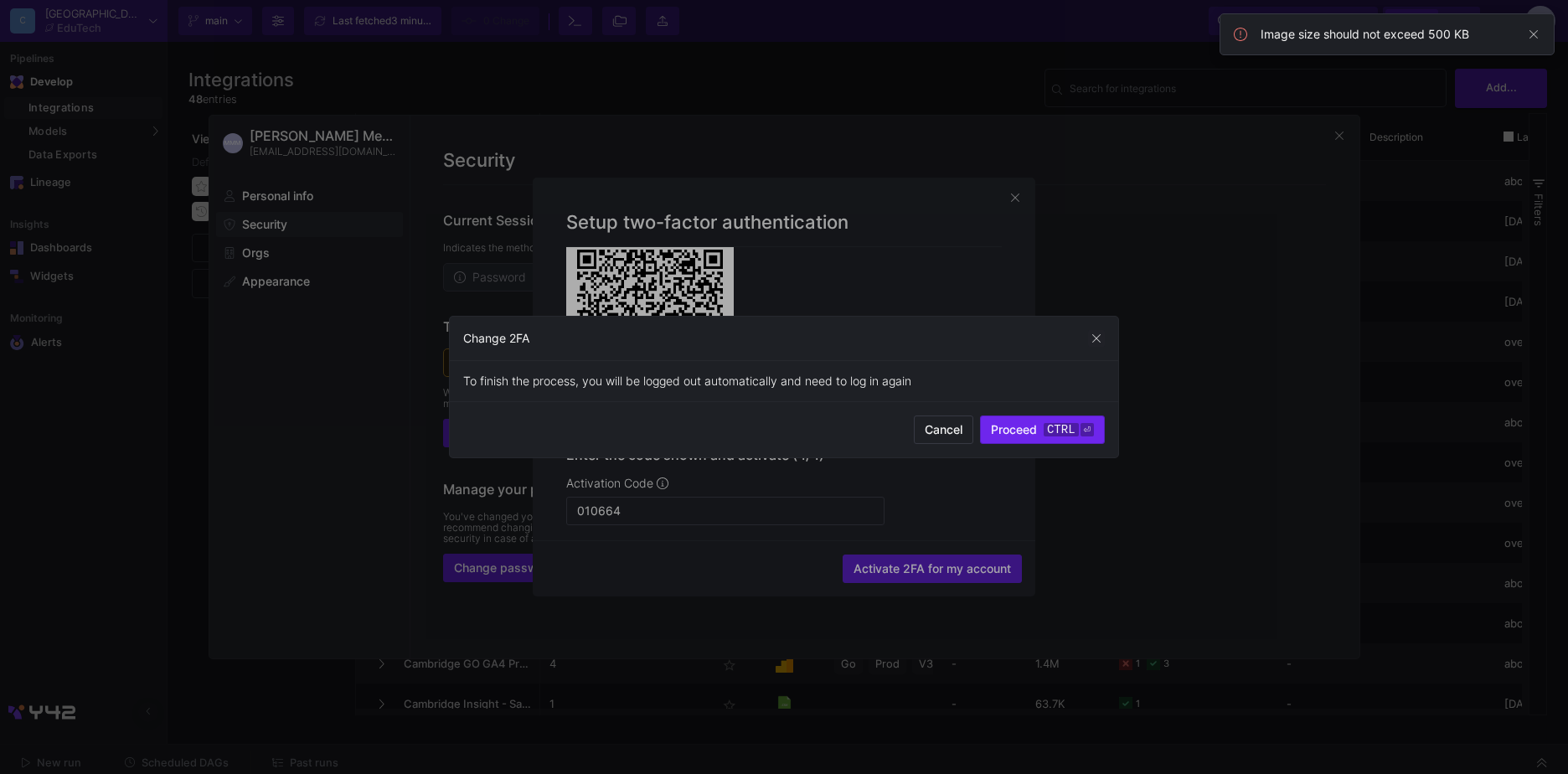
click at [1038, 425] on span "Proceed ctrl ⏎" at bounding box center [1042, 429] width 103 height 14
